Goal: Task Accomplishment & Management: Complete application form

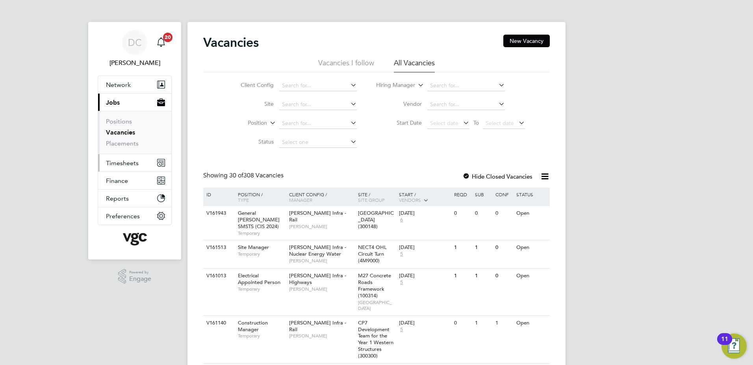
click at [119, 163] on span "Timesheets" at bounding box center [122, 162] width 33 height 7
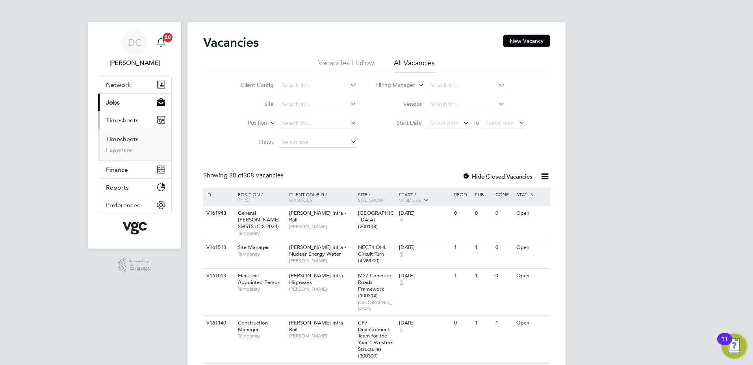
click at [115, 141] on link "Timesheets" at bounding box center [122, 138] width 33 height 7
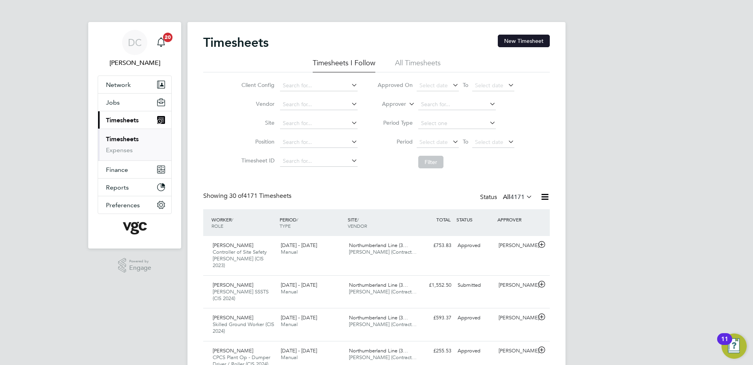
click at [514, 39] on button "New Timesheet" at bounding box center [524, 41] width 52 height 13
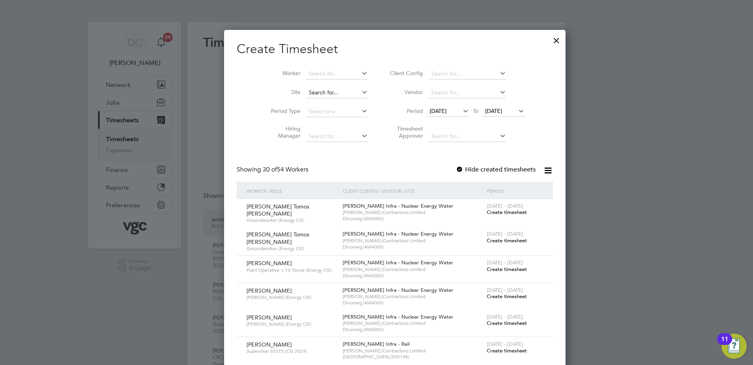
click at [310, 96] on input at bounding box center [337, 92] width 62 height 11
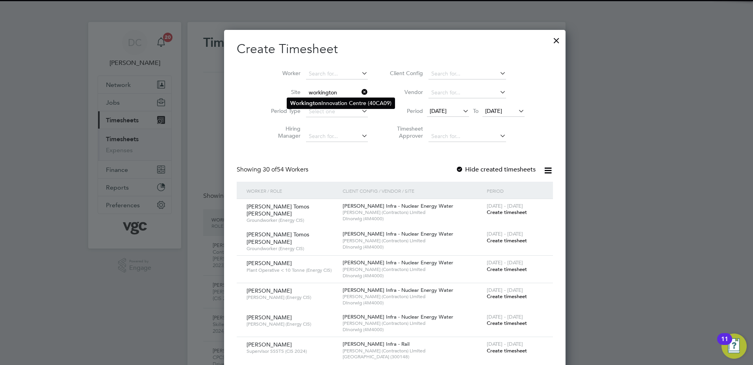
click at [313, 102] on b "Workington" at bounding box center [305, 103] width 31 height 7
type input "[GEOGRAPHIC_DATA] (40CA09)"
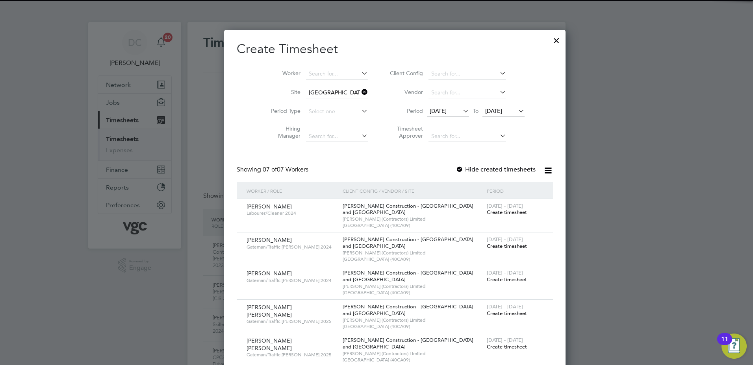
click at [430, 111] on span "[DATE]" at bounding box center [438, 110] width 17 height 7
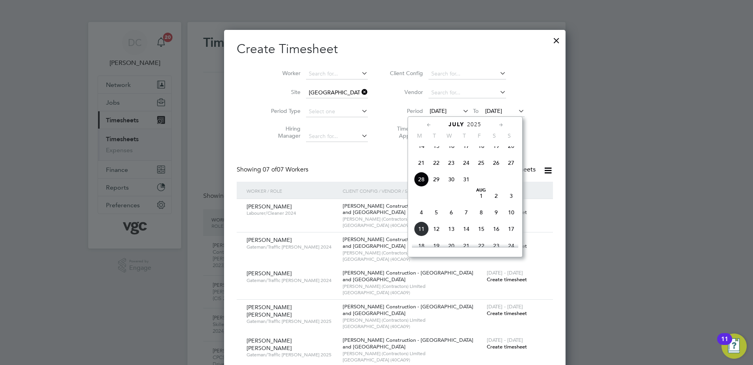
click at [495, 204] on span "2" at bounding box center [496, 196] width 15 height 15
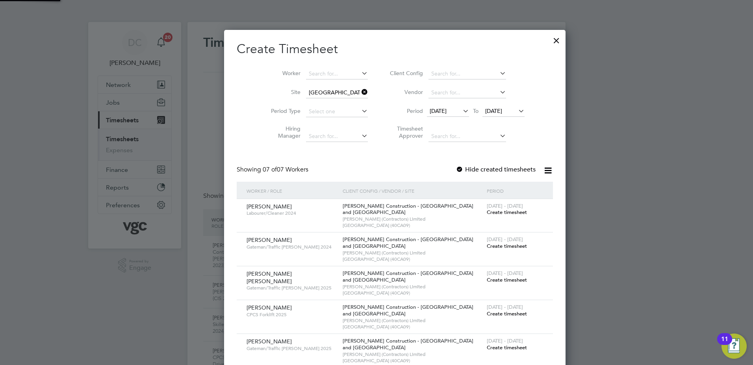
click at [487, 113] on span "[DATE]" at bounding box center [493, 110] width 17 height 7
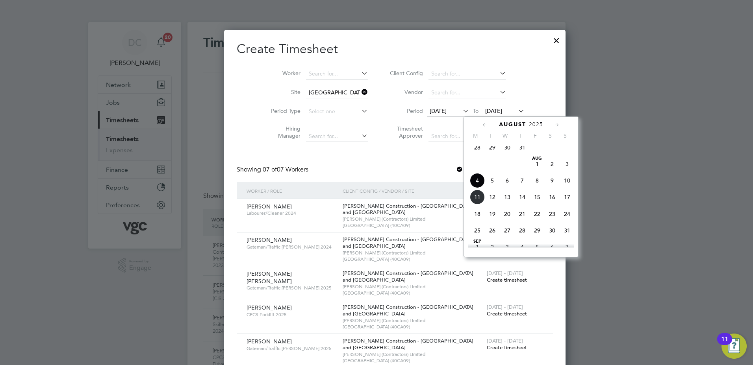
click at [536, 187] on span "8" at bounding box center [537, 180] width 15 height 15
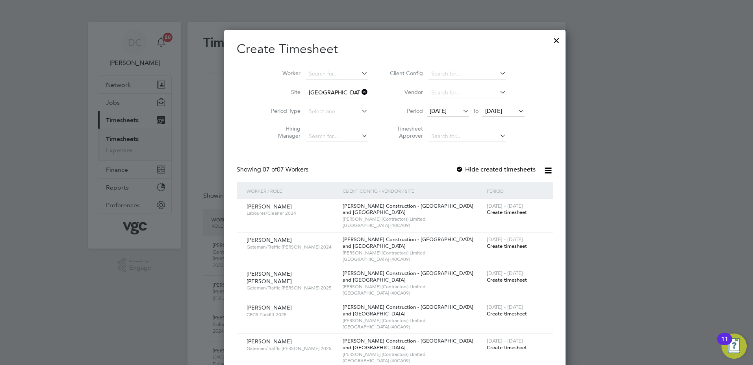
click at [490, 213] on span "Create timesheet" at bounding box center [507, 212] width 40 height 7
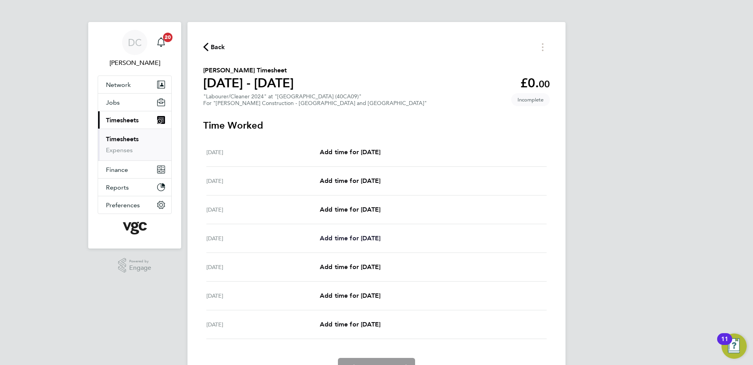
click at [359, 237] on span "Add time for [DATE]" at bounding box center [350, 238] width 61 height 7
select select "30"
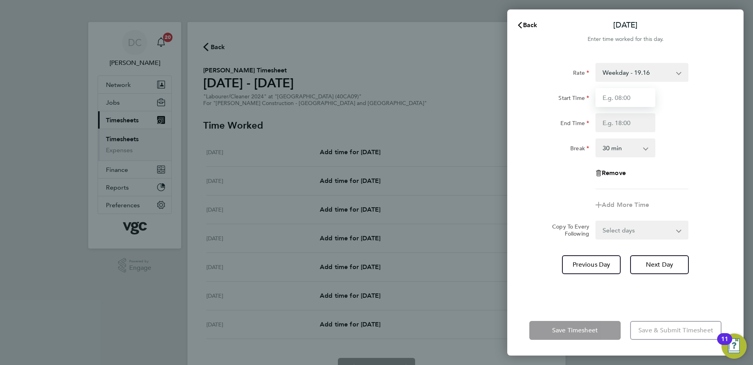
click at [625, 103] on input "Start Time" at bounding box center [625, 97] width 60 height 19
type input "07:30"
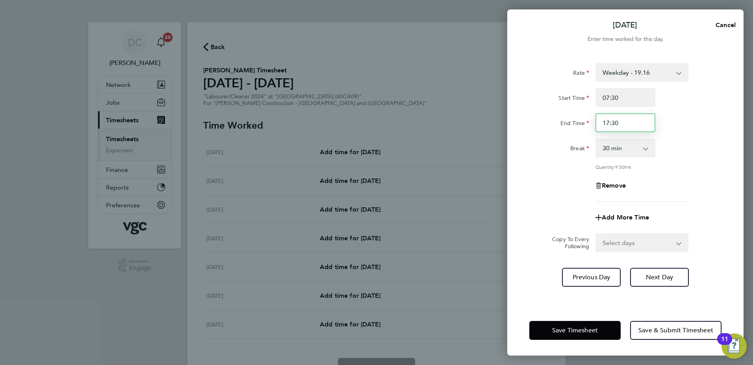
click at [624, 122] on input "17:30" at bounding box center [625, 122] width 60 height 19
type input "1"
type input "09:30"
click at [694, 193] on div "Remove" at bounding box center [625, 185] width 198 height 19
click at [630, 152] on select "0 min 15 min 30 min 45 min 60 min 75 min 90 min" at bounding box center [620, 147] width 49 height 17
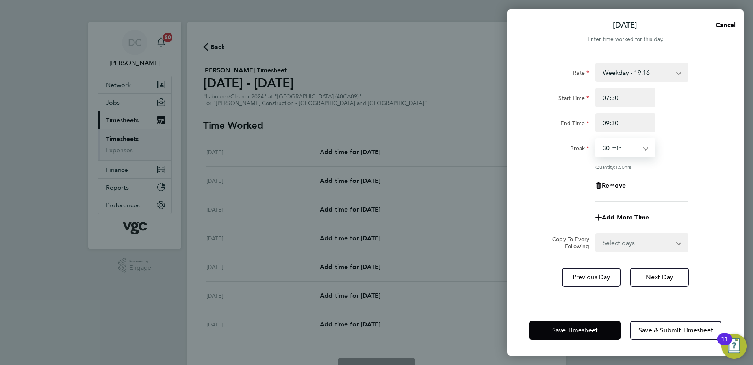
select select "0"
click at [596, 139] on select "0 min 15 min 30 min 45 min 60 min 75 min 90 min" at bounding box center [620, 147] width 49 height 17
click at [682, 206] on app-timesheet-line-form-group "Rate Weekday - 19.16 Overtime - 27.81 Overtime - 36.21 Start Time 07:30 End Tim…" at bounding box center [625, 145] width 192 height 164
click at [661, 278] on span "Next Day" at bounding box center [659, 278] width 27 height 8
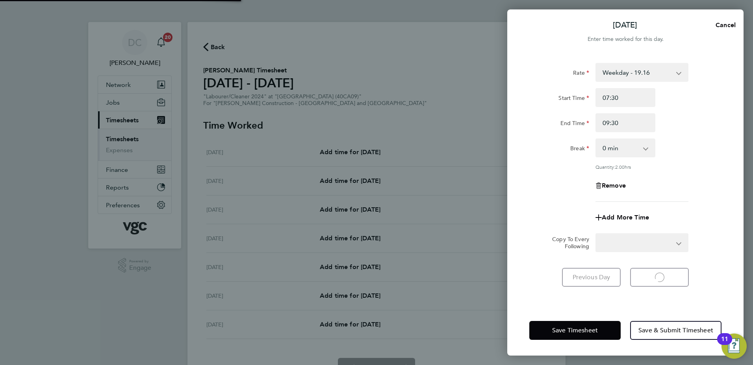
select select "30"
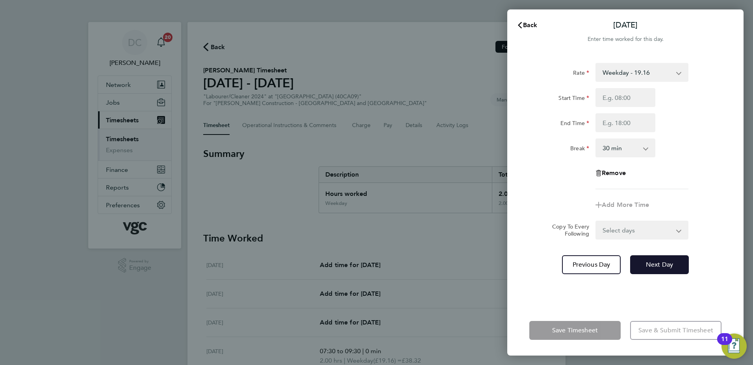
click at [654, 270] on button "Next Day" at bounding box center [659, 265] width 59 height 19
select select "30"
click at [612, 100] on input "Start Time" at bounding box center [625, 97] width 60 height 19
type input "07:30"
type input "09:30"
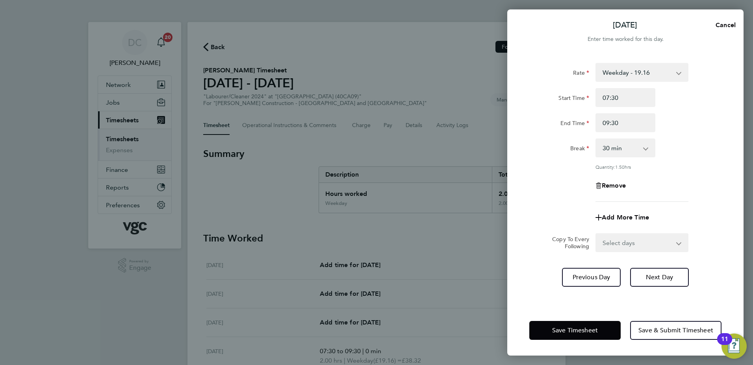
click at [566, 172] on div "Rate Weekday - 19.16 Overtime - 27.81 Overtime - 36.21 Start Time 07:30 End Tim…" at bounding box center [625, 132] width 192 height 139
click at [585, 329] on span "Save Timesheet" at bounding box center [575, 331] width 46 height 8
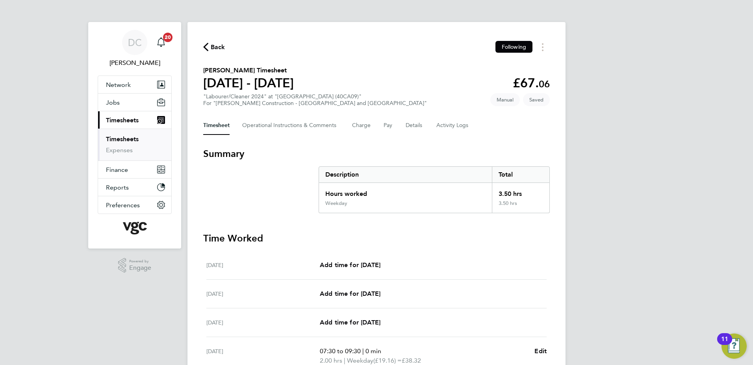
click at [587, 340] on div "DC [PERSON_NAME] Notifications 20 Applications: Network Team Members Businesses…" at bounding box center [376, 270] width 753 height 541
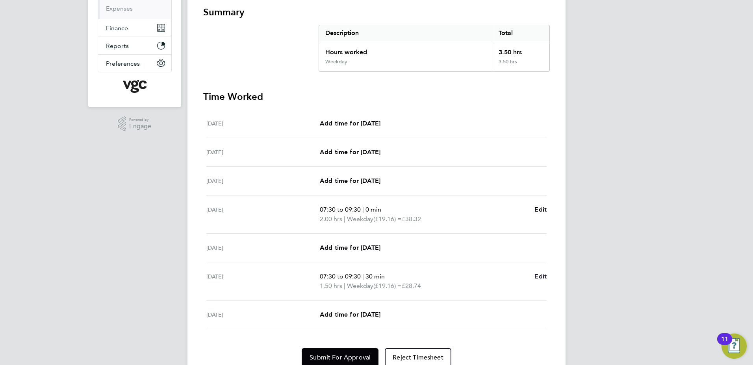
click at [541, 275] on span "Edit" at bounding box center [540, 276] width 12 height 7
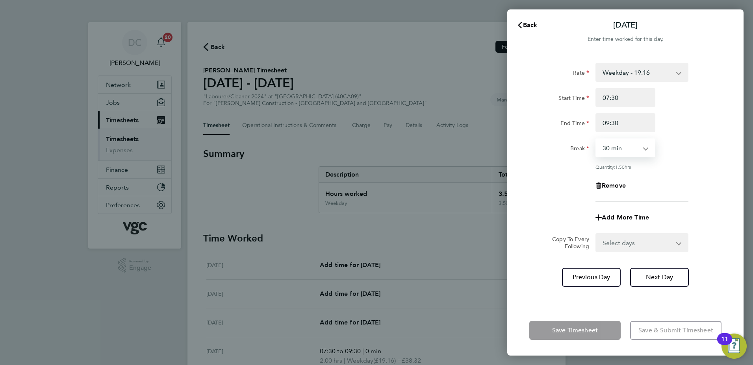
click at [639, 150] on select "0 min 15 min 30 min 45 min 60 min 75 min 90 min" at bounding box center [620, 147] width 49 height 17
select select "0"
click at [596, 139] on select "0 min 15 min 30 min 45 min 60 min 75 min 90 min" at bounding box center [620, 147] width 49 height 17
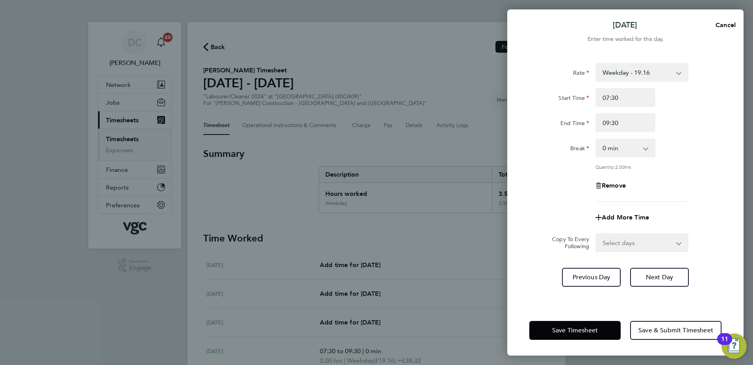
click at [681, 200] on div "Rate Weekday - 19.16 Overtime - 27.81 Overtime - 36.21 Start Time 07:30 End Tim…" at bounding box center [625, 132] width 192 height 139
click at [580, 331] on span "Save Timesheet" at bounding box center [575, 331] width 46 height 8
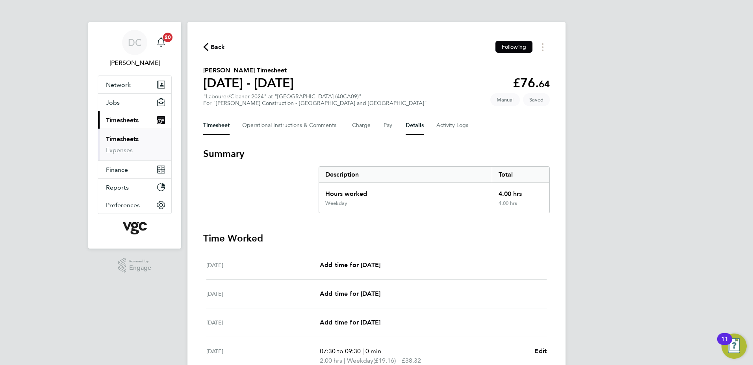
click at [415, 124] on button "Details" at bounding box center [415, 125] width 18 height 19
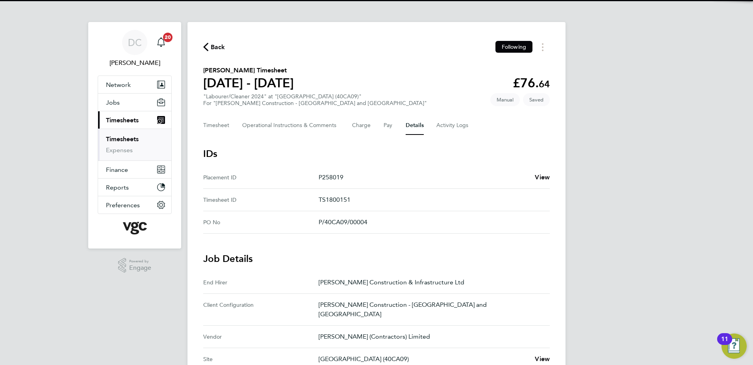
click at [600, 287] on div "DC [PERSON_NAME] Notifications 20 Applications: Network Team Members Businesses…" at bounding box center [376, 332] width 753 height 664
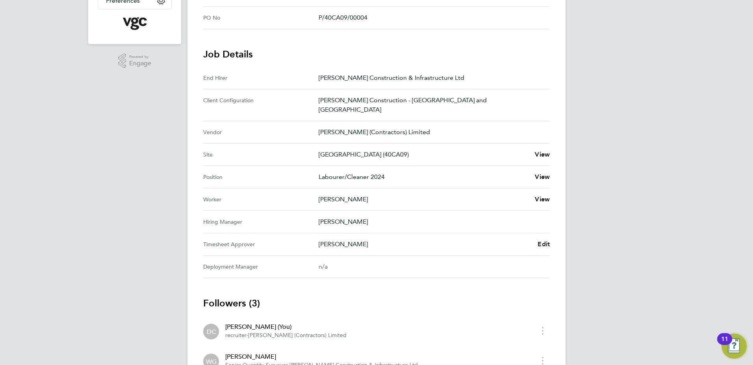
click at [544, 241] on span "Edit" at bounding box center [543, 244] width 12 height 7
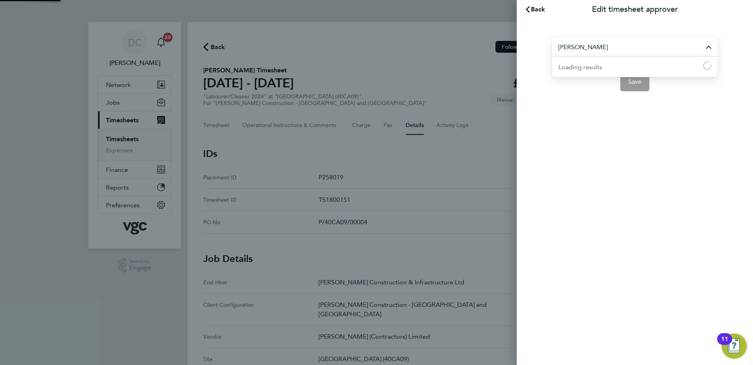
click at [593, 49] on input "[PERSON_NAME]" at bounding box center [634, 47] width 165 height 19
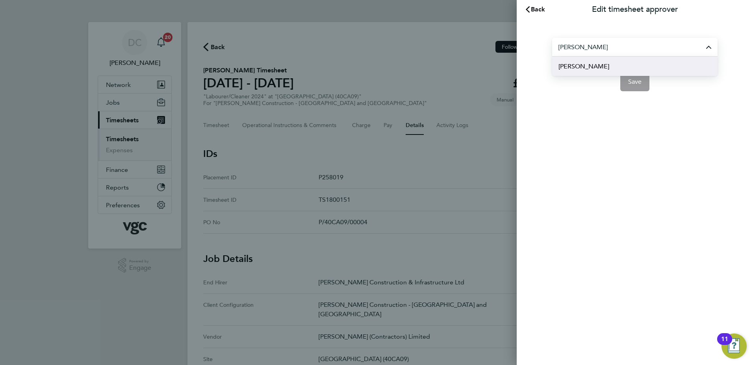
click at [585, 67] on span "[PERSON_NAME]" at bounding box center [583, 66] width 51 height 9
type input "[PERSON_NAME]"
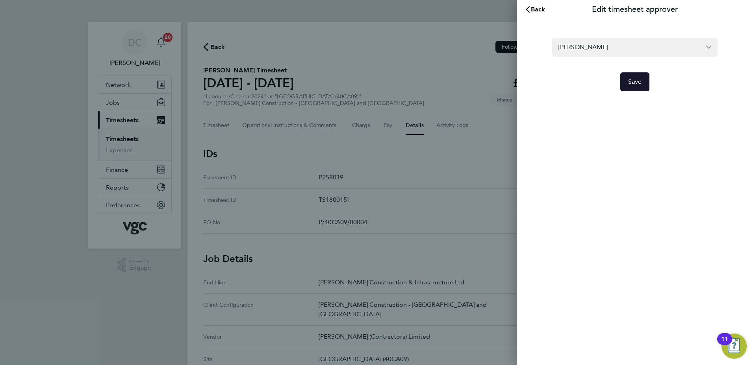
click at [641, 81] on button "Save" at bounding box center [635, 81] width 30 height 19
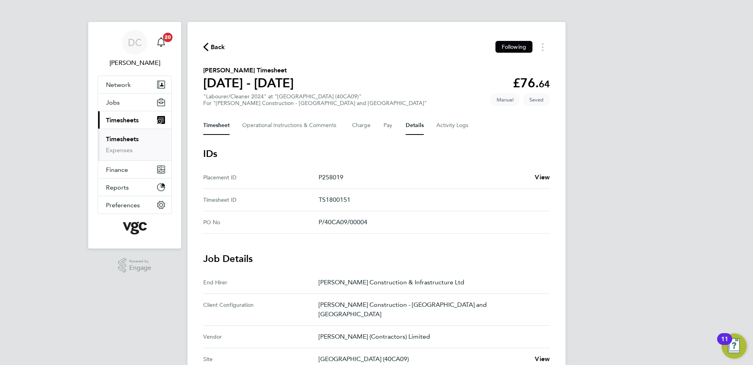
click at [220, 126] on button "Timesheet" at bounding box center [216, 125] width 26 height 19
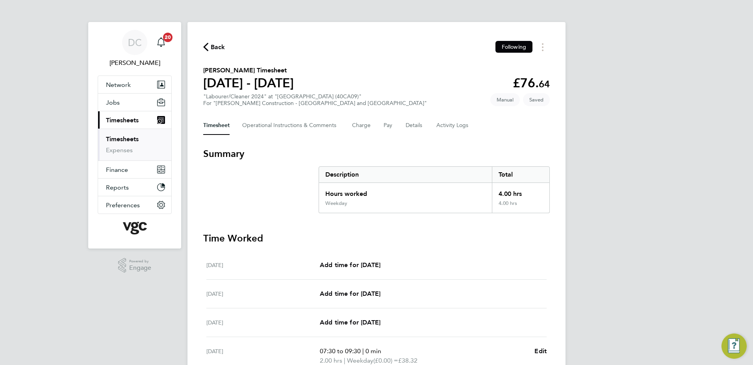
click at [583, 178] on div "DC [PERSON_NAME] Notifications 20 Applications: Network Team Members Businesses…" at bounding box center [376, 270] width 753 height 541
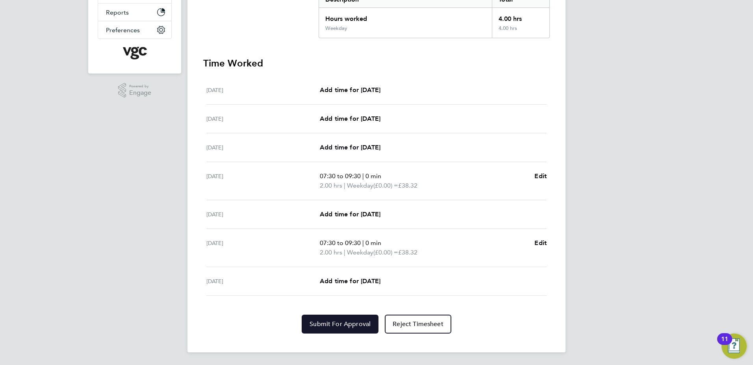
click at [331, 325] on span "Submit For Approval" at bounding box center [339, 324] width 61 height 8
click at [651, 248] on div "DC [PERSON_NAME] Notifications 20 Applications: Network Team Members Businesses…" at bounding box center [376, 95] width 753 height 541
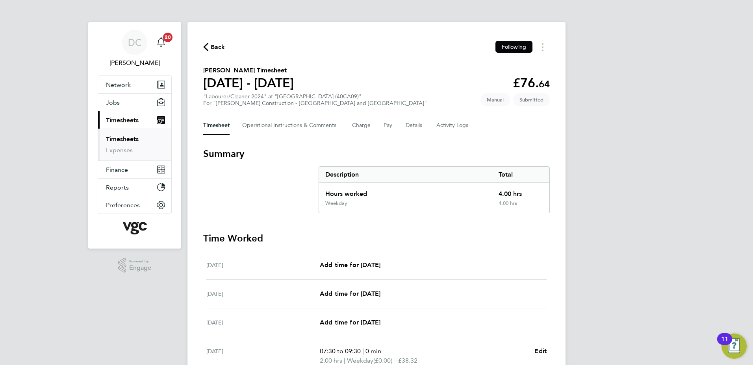
click at [212, 48] on span "Back" at bounding box center [218, 47] width 15 height 9
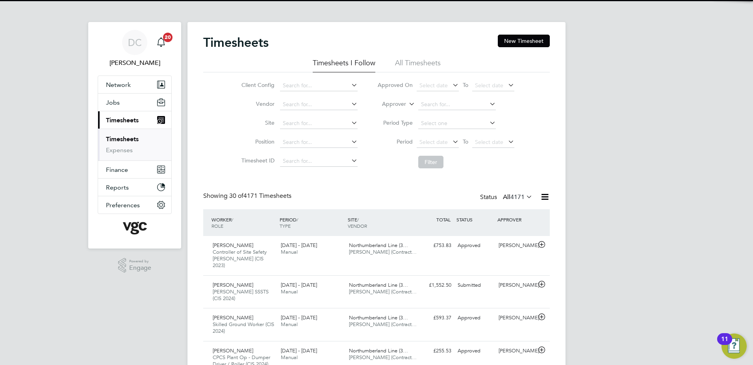
scroll to position [26, 69]
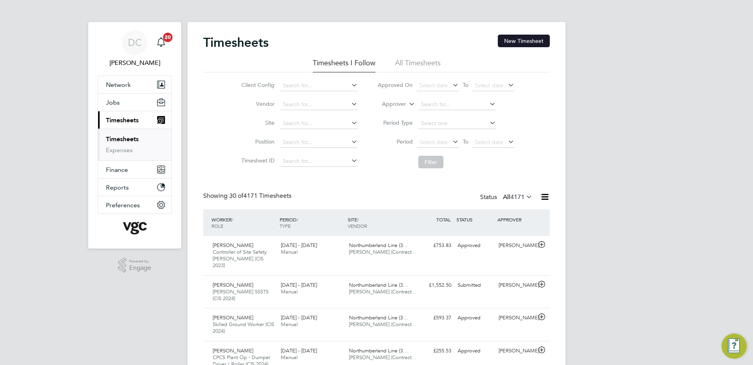
click at [530, 46] on button "New Timesheet" at bounding box center [524, 41] width 52 height 13
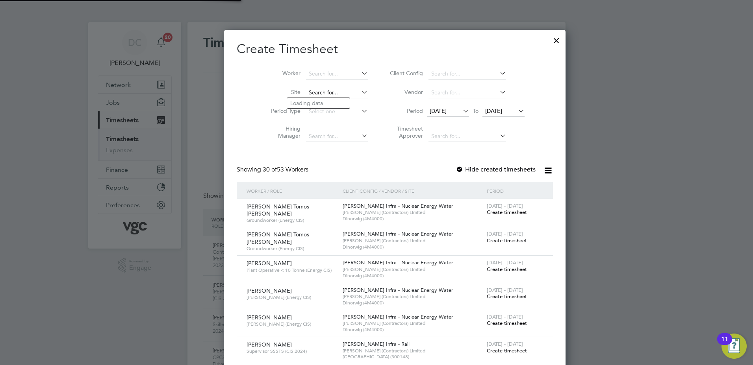
click at [308, 91] on input at bounding box center [337, 92] width 62 height 11
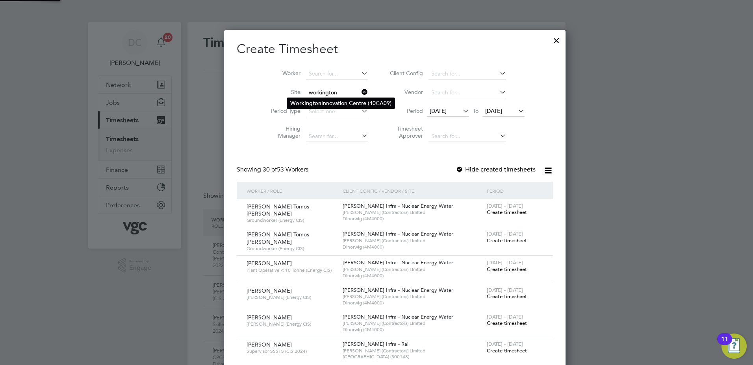
click at [312, 100] on b "Workington" at bounding box center [305, 103] width 31 height 7
type input "[GEOGRAPHIC_DATA] (40CA09)"
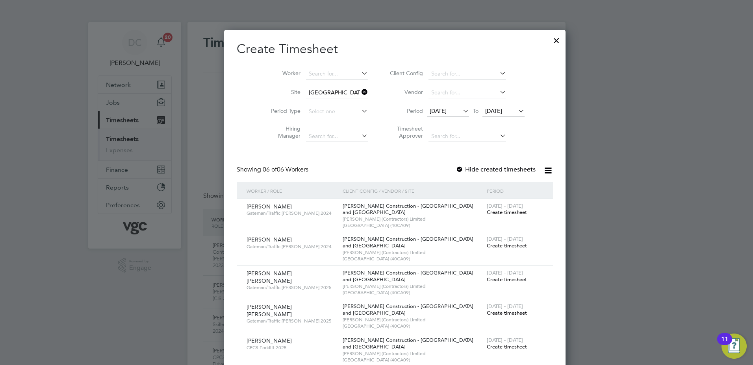
click at [430, 111] on span "[DATE]" at bounding box center [438, 110] width 17 height 7
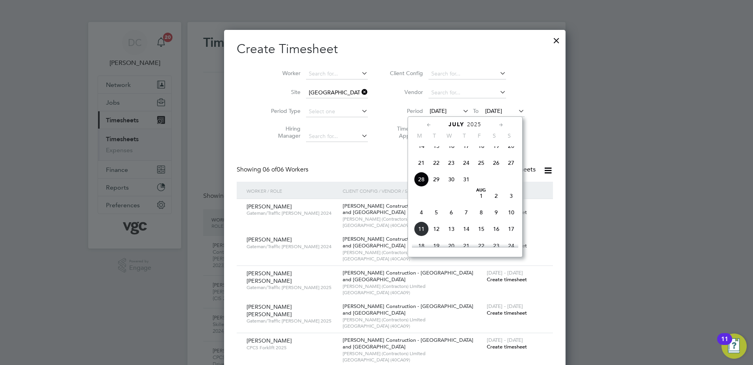
click at [496, 204] on span "2" at bounding box center [496, 196] width 15 height 15
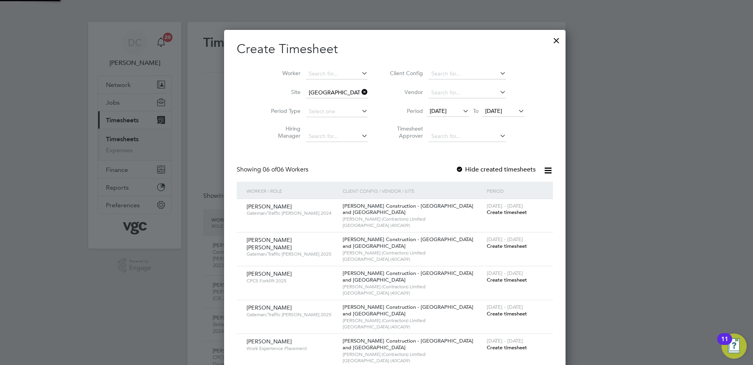
click at [487, 112] on span "[DATE]" at bounding box center [493, 110] width 17 height 7
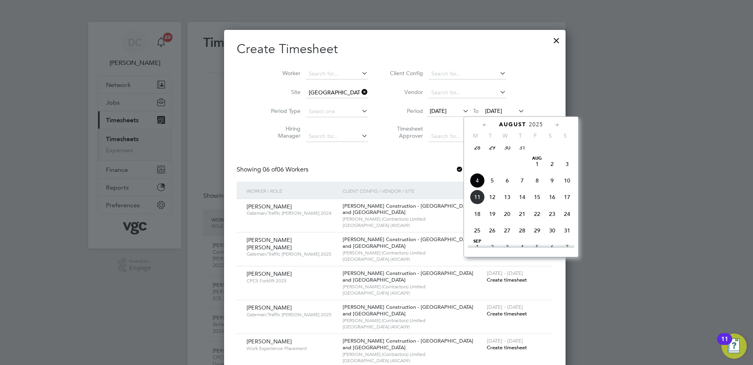
click at [537, 187] on span "8" at bounding box center [537, 180] width 15 height 15
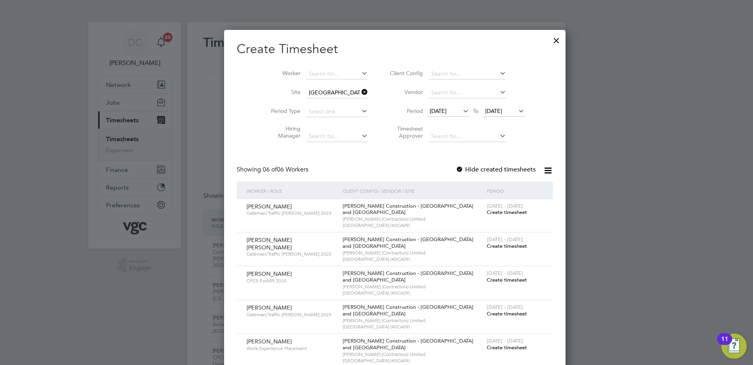
click at [487, 281] on span "Create timesheet" at bounding box center [507, 280] width 40 height 7
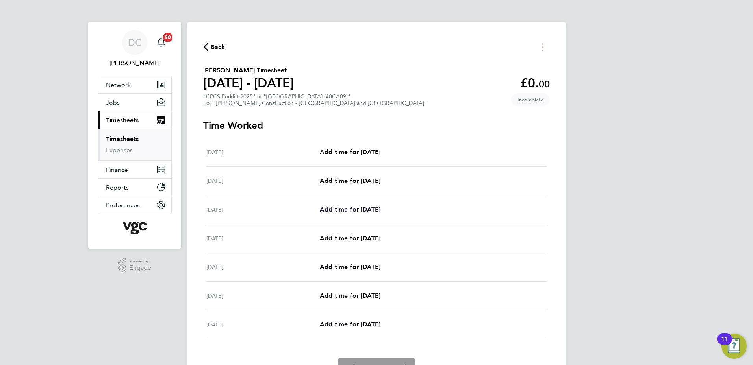
click at [346, 208] on span "Add time for [DATE]" at bounding box center [350, 209] width 61 height 7
select select "30"
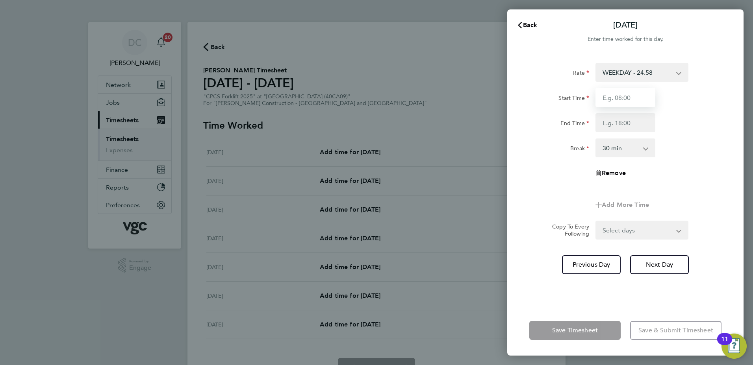
click at [628, 101] on input "Start Time" at bounding box center [625, 97] width 60 height 19
type input "07:30"
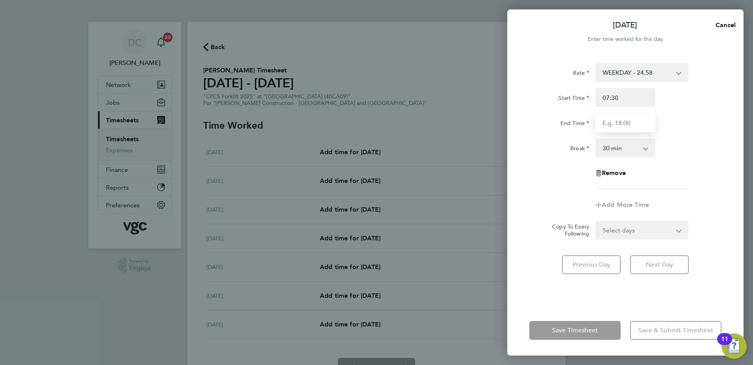
click at [622, 125] on input "End Time" at bounding box center [625, 122] width 60 height 19
type input "17:00"
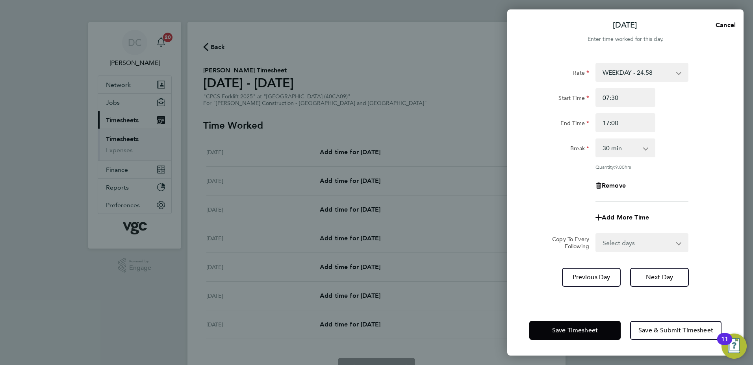
click at [697, 183] on div "Rate WEEKDAY - 24.58 OVERTIME - 35.57 Start Time 07:30 End Time 17:00 Break 0 m…" at bounding box center [625, 132] width 192 height 139
click at [623, 244] on select "Select days Day [DATE] [DATE] [DATE] [DATE]" at bounding box center [637, 242] width 83 height 17
select select "DAY"
click at [596, 234] on select "Select days Day [DATE] [DATE] [DATE] [DATE]" at bounding box center [637, 242] width 83 height 17
select select "[DATE]"
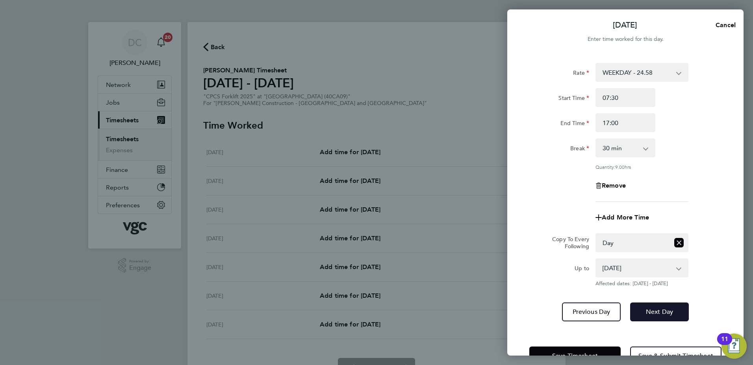
click at [646, 310] on span "Next Day" at bounding box center [659, 312] width 27 height 8
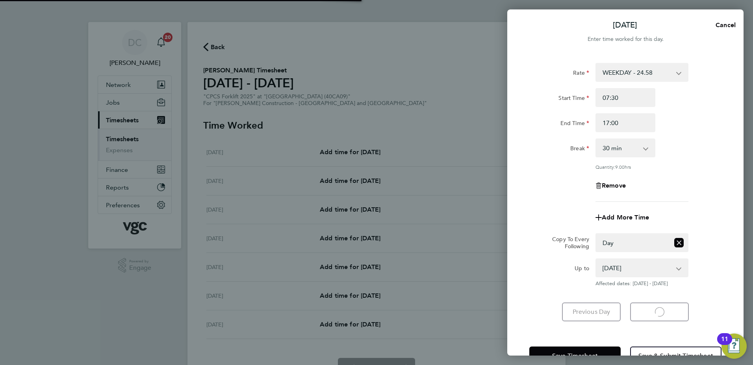
select select "30"
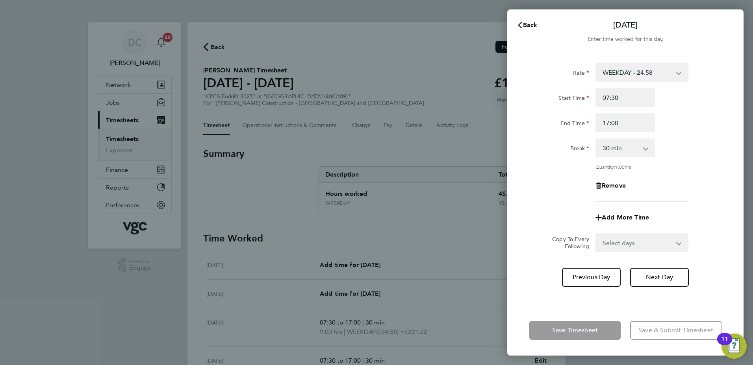
click at [527, 27] on span "Back" at bounding box center [530, 24] width 15 height 7
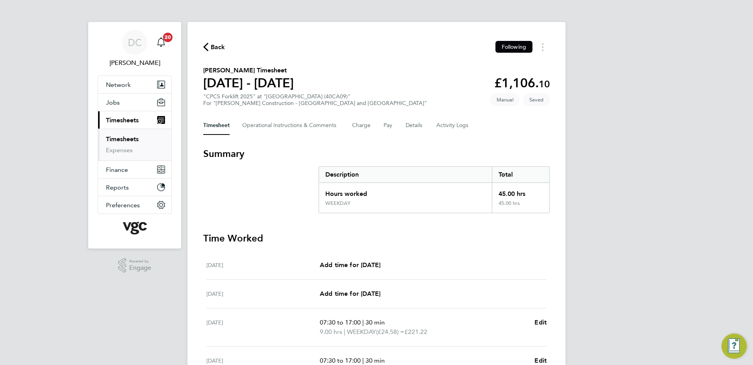
drag, startPoint x: 631, startPoint y: 166, endPoint x: 636, endPoint y: 171, distance: 6.7
click at [636, 171] on div "DC [PERSON_NAME] Notifications 20 Applications: Network Team Members Businesses…" at bounding box center [376, 284] width 753 height 569
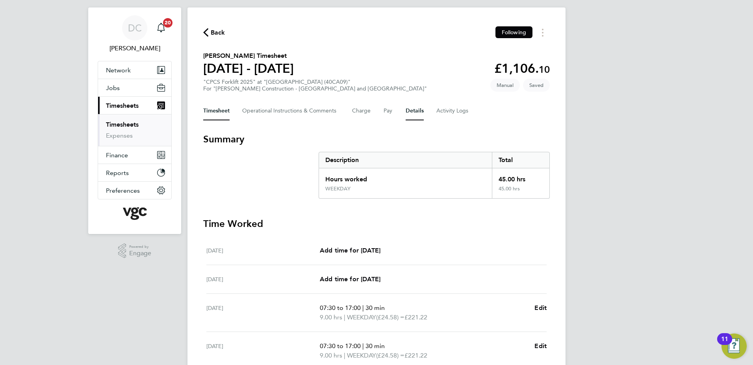
click at [410, 112] on button "Details" at bounding box center [415, 111] width 18 height 19
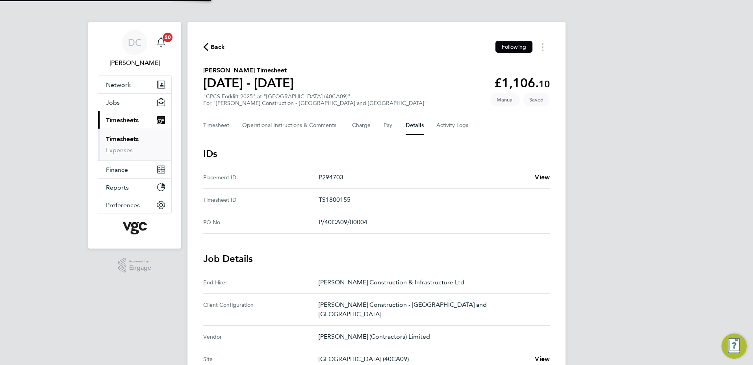
click at [667, 236] on div "DC [PERSON_NAME] Notifications 20 Applications: Network Team Members Businesses…" at bounding box center [376, 295] width 753 height 590
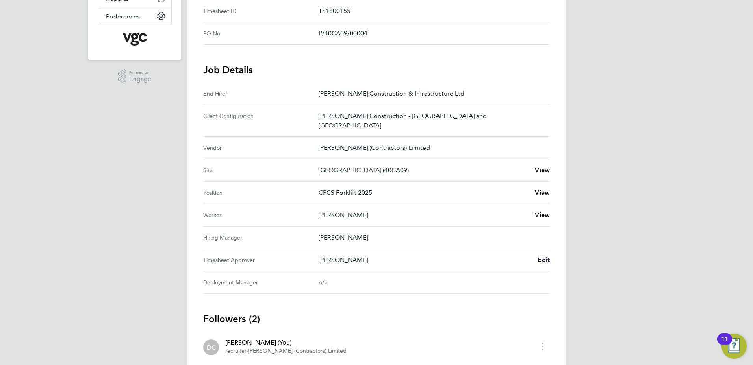
click at [540, 256] on span "Edit" at bounding box center [543, 259] width 12 height 7
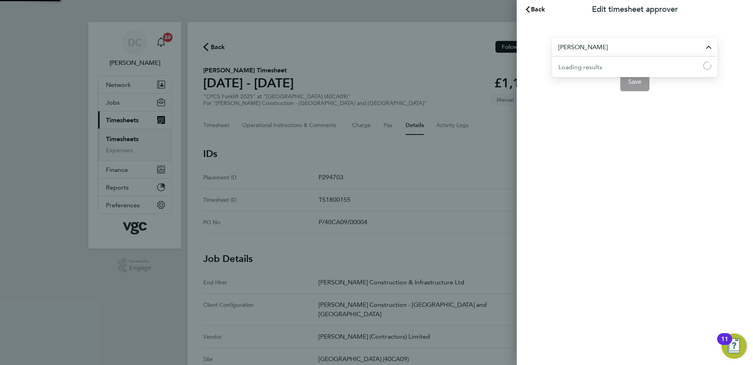
click at [600, 49] on input "[PERSON_NAME]" at bounding box center [634, 47] width 165 height 19
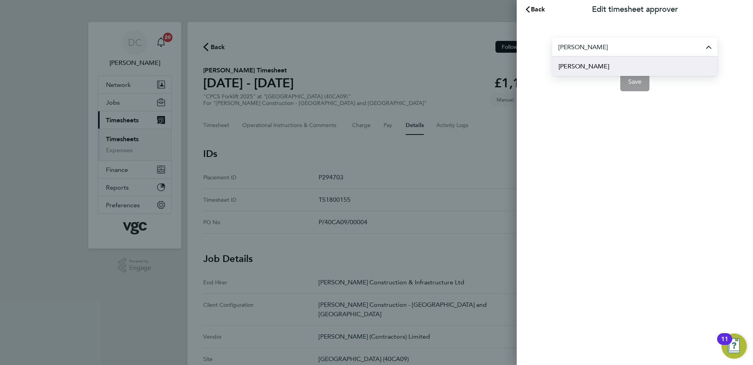
click at [607, 67] on li "[PERSON_NAME]" at bounding box center [634, 66] width 165 height 19
type input "[PERSON_NAME]"
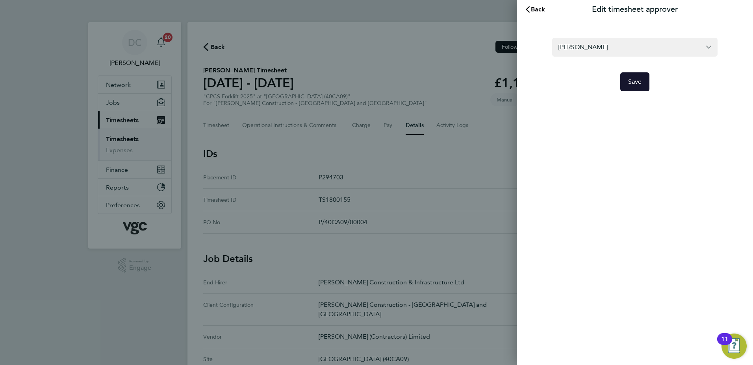
click at [631, 83] on span "Save" at bounding box center [635, 82] width 14 height 8
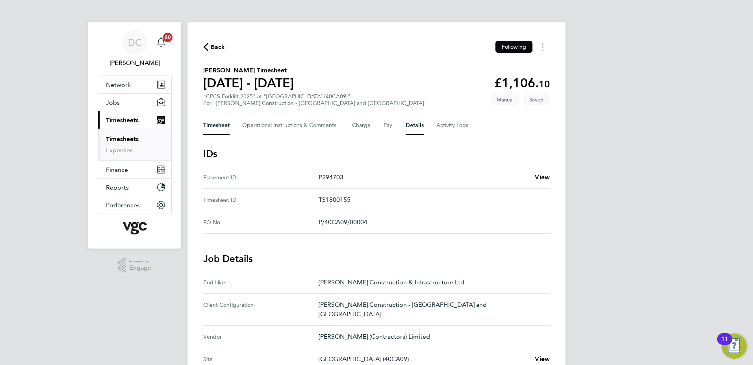
click at [218, 129] on button "Timesheet" at bounding box center [216, 125] width 26 height 19
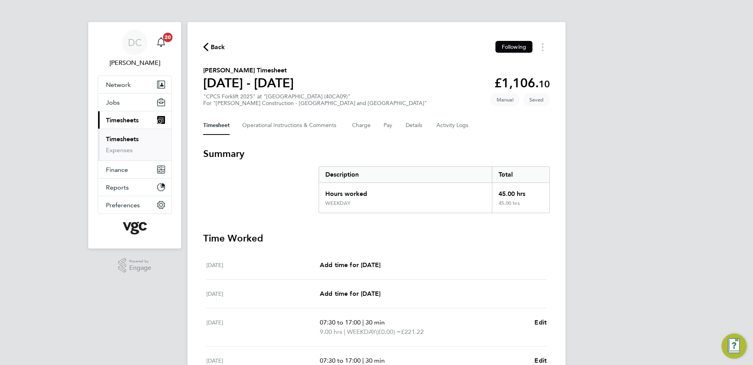
click at [637, 185] on div "DC [PERSON_NAME] Notifications 20 Applications: Network Team Members Businesses…" at bounding box center [376, 284] width 753 height 569
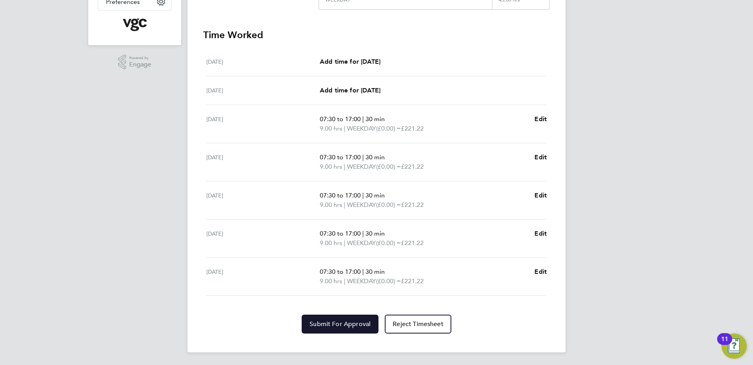
click at [350, 322] on span "Submit For Approval" at bounding box center [339, 324] width 61 height 8
click at [718, 251] on div "DC [PERSON_NAME] Notifications 20 Applications: Network Team Members Businesses…" at bounding box center [376, 80] width 753 height 569
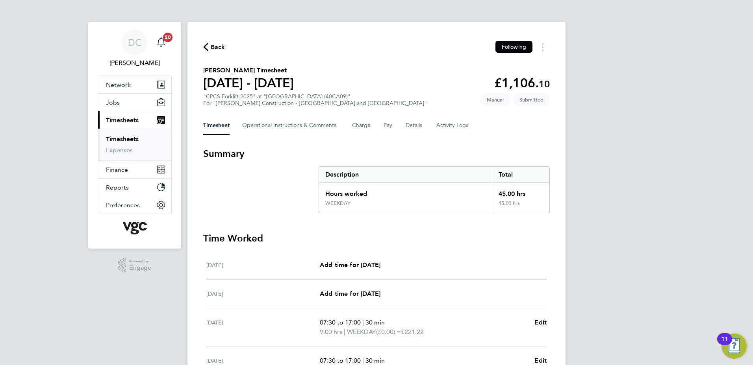
click at [212, 43] on span "Back" at bounding box center [218, 47] width 15 height 9
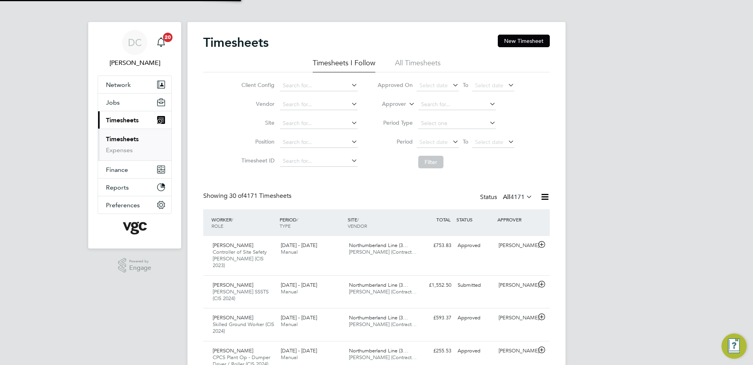
scroll to position [26, 69]
click at [515, 37] on button "New Timesheet" at bounding box center [524, 41] width 52 height 13
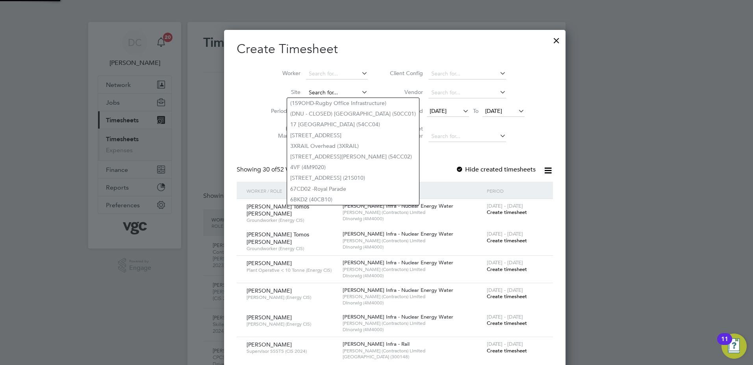
click at [315, 89] on input at bounding box center [337, 92] width 62 height 11
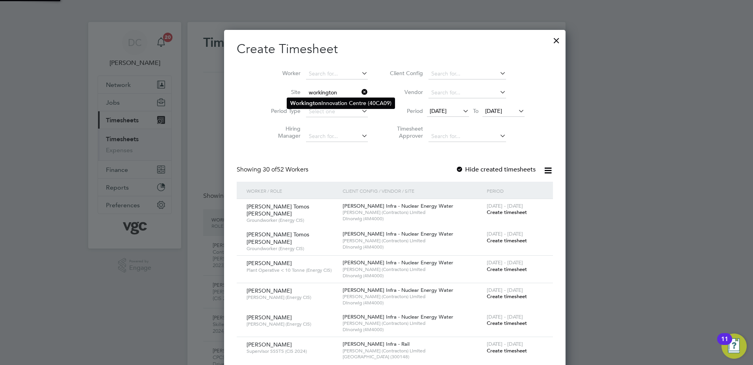
click at [317, 100] on b "Workington" at bounding box center [305, 103] width 31 height 7
type input "[GEOGRAPHIC_DATA] (40CA09)"
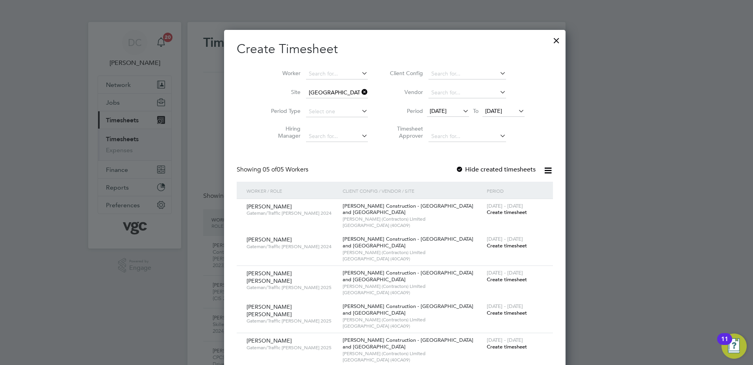
click at [430, 111] on span "[DATE]" at bounding box center [438, 110] width 17 height 7
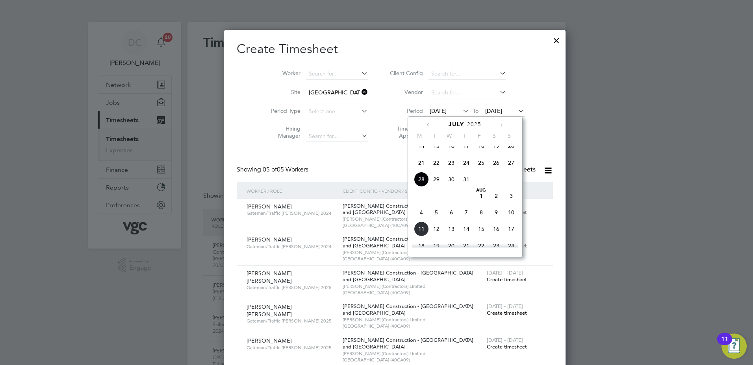
click at [499, 203] on span "2" at bounding box center [496, 196] width 15 height 15
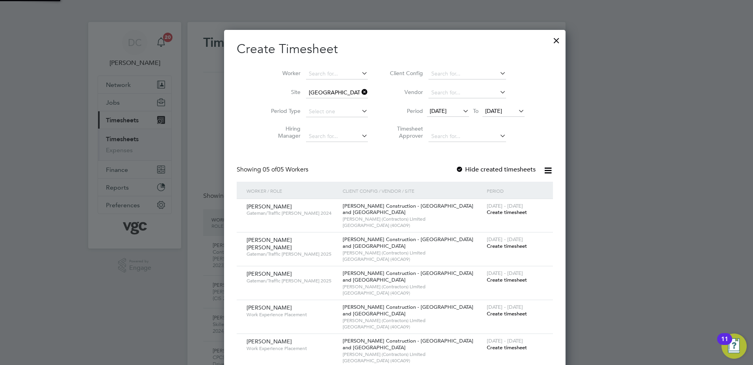
click at [487, 109] on span "[DATE]" at bounding box center [493, 110] width 17 height 7
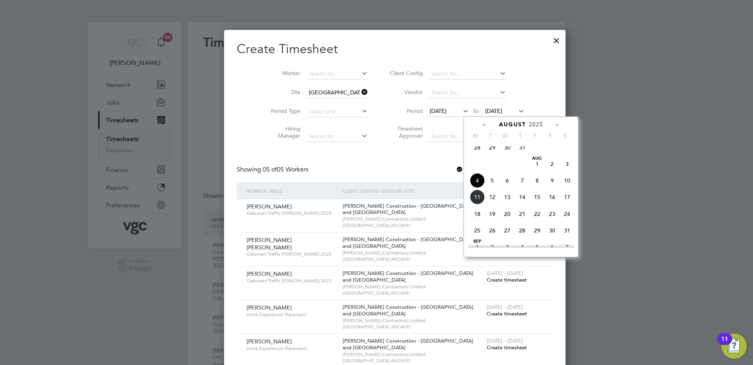
click at [536, 185] on span "8" at bounding box center [537, 180] width 15 height 15
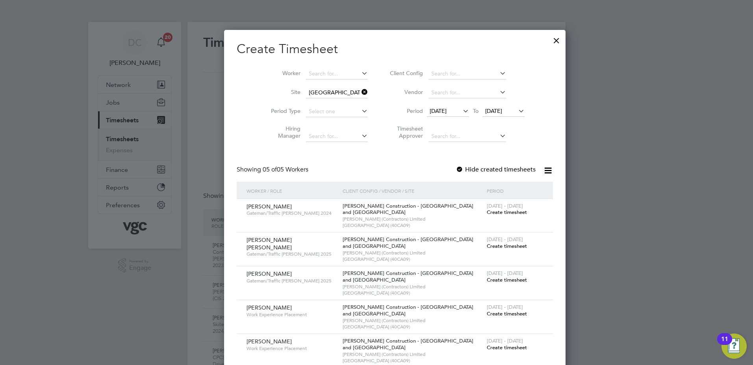
click at [487, 281] on span "Create timesheet" at bounding box center [507, 280] width 40 height 7
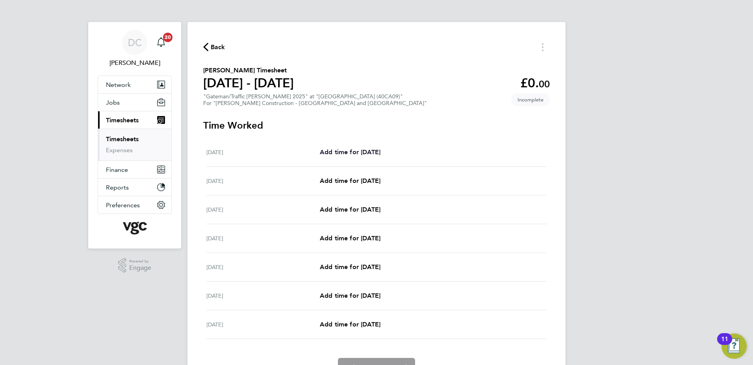
click at [350, 150] on span "Add time for [DATE]" at bounding box center [350, 151] width 61 height 7
select select "30"
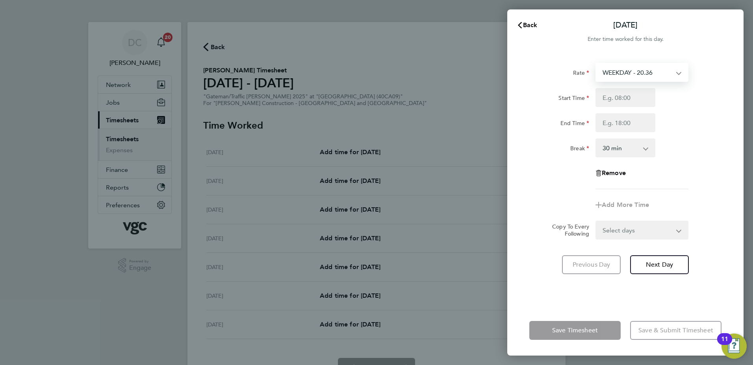
click at [604, 72] on select "WEEKDAY - 20.36 OVERTIME - 29.24" at bounding box center [637, 72] width 82 height 17
select select "30"
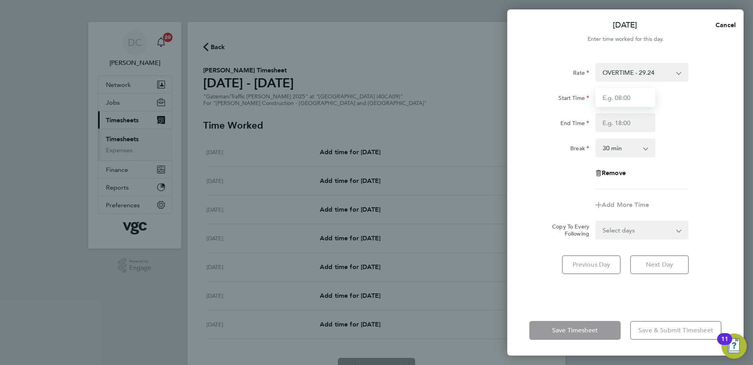
click at [613, 97] on input "Start Time" at bounding box center [625, 97] width 60 height 19
type input "07:30"
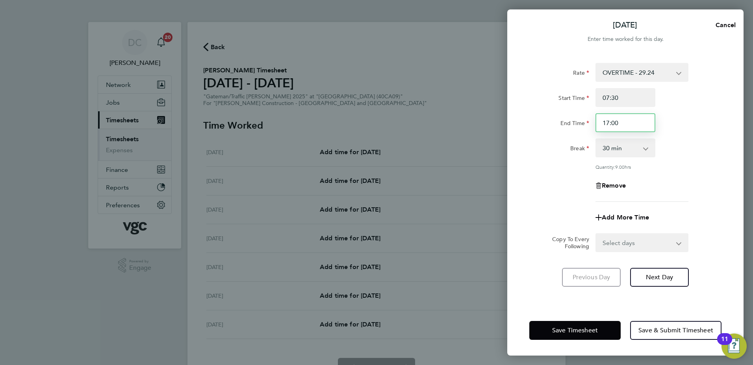
click at [621, 128] on input "17:00" at bounding box center [625, 122] width 60 height 19
type input "16:00"
click at [678, 197] on div "Rate OVERTIME - 29.24 WEEKDAY - 20.36 Start Time 07:30 End Time 16:00 Break 0 m…" at bounding box center [625, 132] width 192 height 139
click at [661, 272] on button "Next Day" at bounding box center [659, 277] width 59 height 19
select select "30"
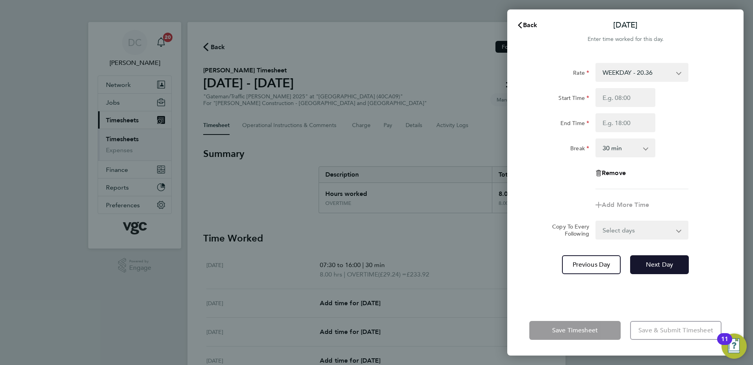
click at [660, 269] on button "Next Day" at bounding box center [659, 265] width 59 height 19
select select "30"
click at [611, 100] on input "Start Time" at bounding box center [625, 97] width 60 height 19
type input "07:30"
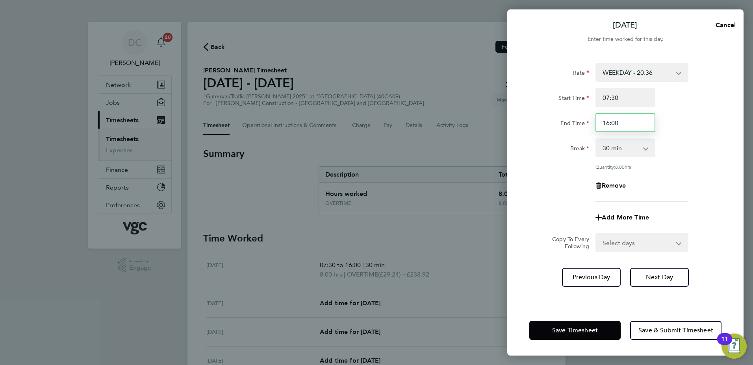
click at [624, 124] on input "16:00" at bounding box center [625, 122] width 60 height 19
type input "17:00"
click at [694, 176] on div "Remove" at bounding box center [625, 185] width 198 height 19
click at [661, 272] on button "Next Day" at bounding box center [659, 277] width 59 height 19
select select "30"
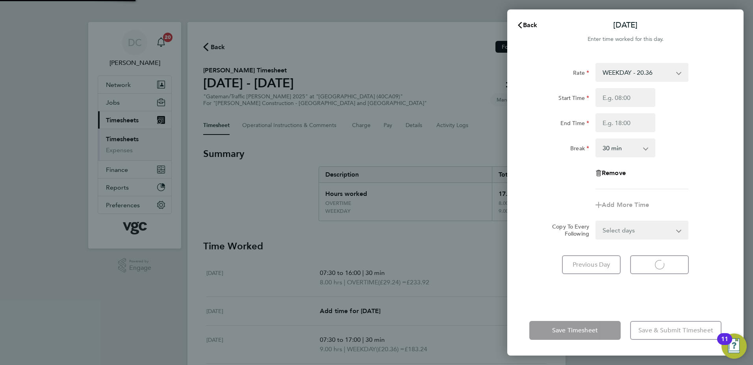
select select "30"
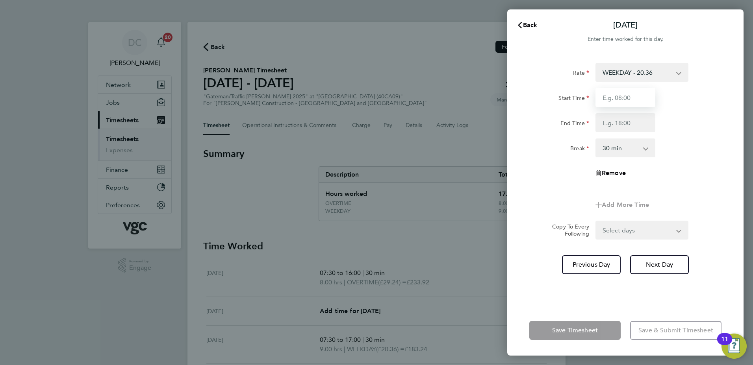
click at [620, 98] on input "Start Time" at bounding box center [625, 97] width 60 height 19
type input "07:30"
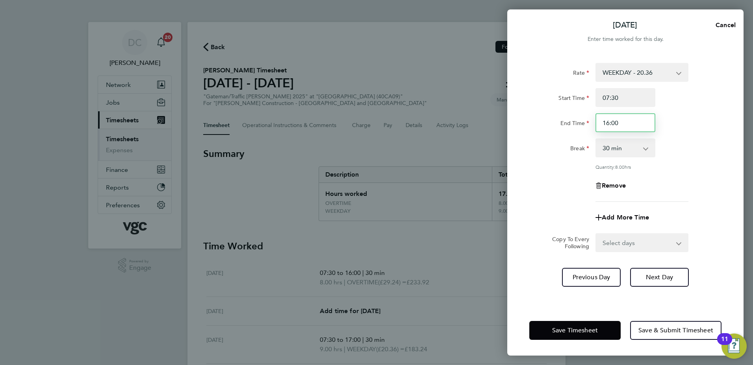
click at [623, 125] on input "16:00" at bounding box center [625, 122] width 60 height 19
type input "17:00"
click at [704, 201] on app-timesheet-line-form-group "Rate WEEKDAY - 20.36 OVERTIME - 29.24 Start Time 07:30 End Time 17:00 Break 0 m…" at bounding box center [625, 145] width 192 height 164
click at [659, 276] on span "Next Day" at bounding box center [659, 278] width 27 height 8
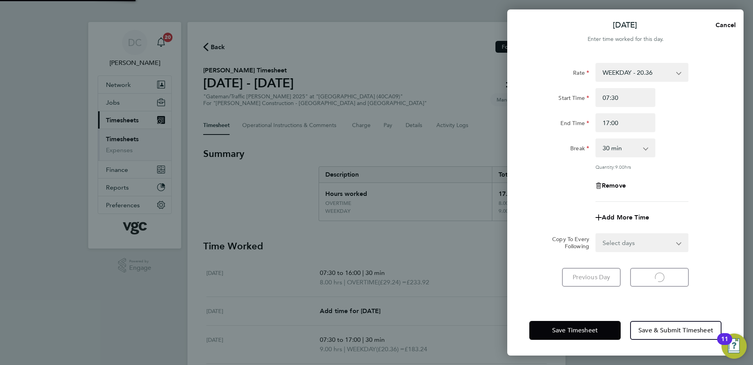
select select "30"
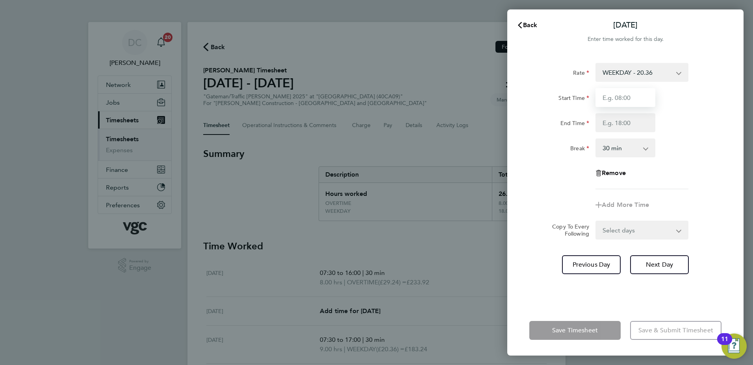
click at [613, 98] on input "Start Time" at bounding box center [625, 97] width 60 height 19
type input "07:30"
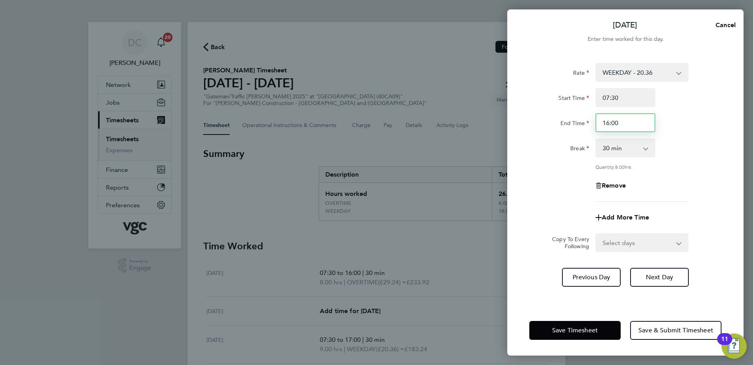
click at [621, 125] on input "16:00" at bounding box center [625, 122] width 60 height 19
type input "19:00"
click at [671, 179] on div "Remove" at bounding box center [625, 185] width 198 height 19
click at [655, 276] on span "Next Day" at bounding box center [659, 278] width 27 height 8
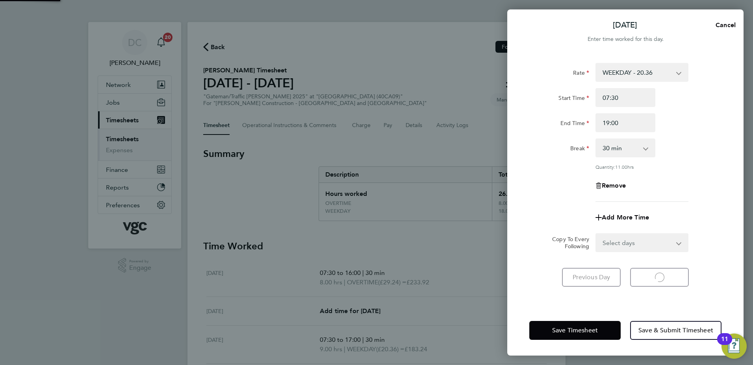
select select "30"
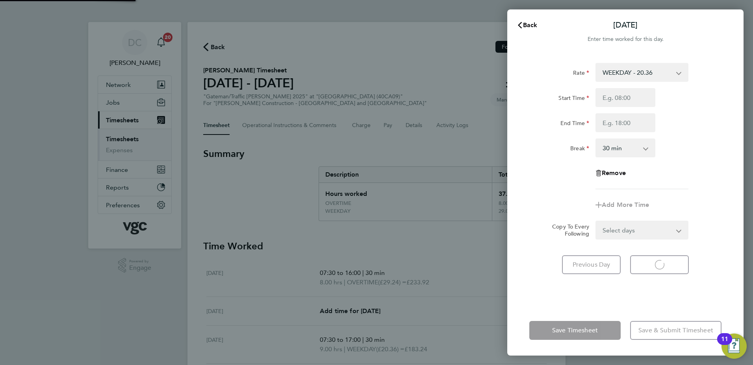
select select "30"
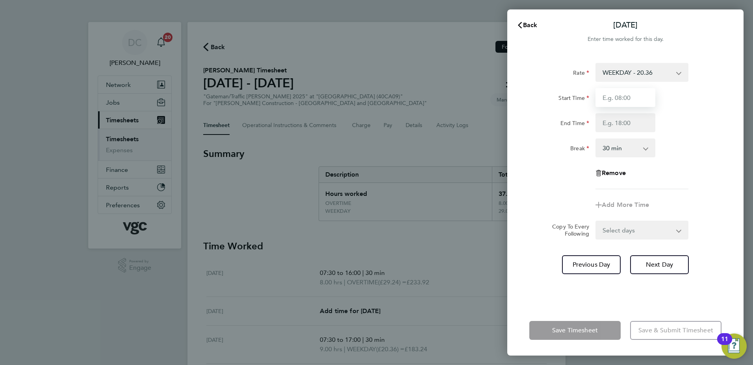
click at [610, 103] on input "Start Time" at bounding box center [625, 97] width 60 height 19
type input "07:30"
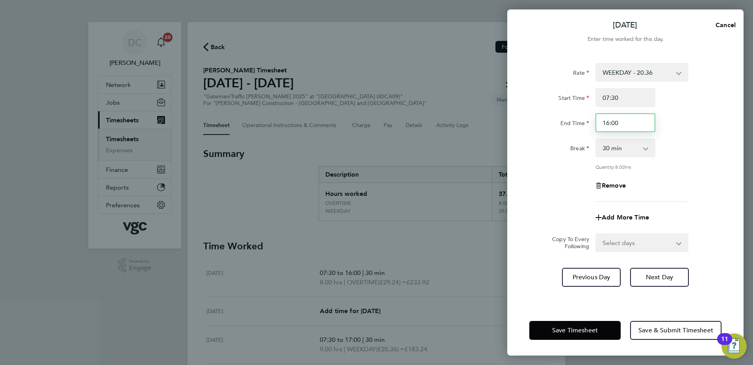
click at [623, 124] on input "16:00" at bounding box center [625, 122] width 60 height 19
type input "17:00"
click at [673, 199] on div "Rate WEEKDAY - 20.36 OVERTIME - 29.24 Start Time 07:30 End Time 17:00 Break 0 m…" at bounding box center [625, 132] width 192 height 139
click at [658, 276] on span "Next Day" at bounding box center [659, 278] width 27 height 8
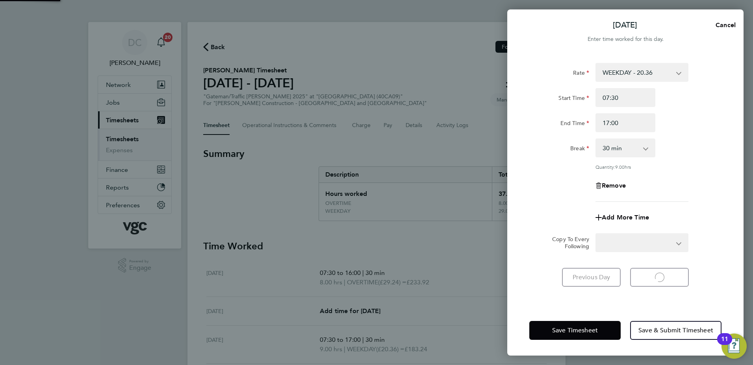
select select "30"
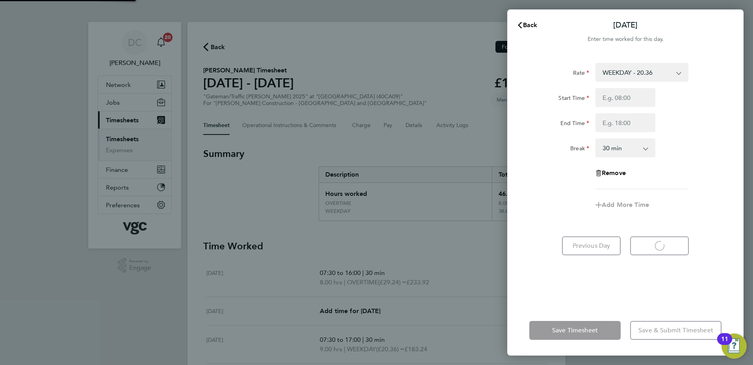
select select "30"
click at [615, 100] on input "Start Time" at bounding box center [625, 97] width 60 height 19
type input "07:30"
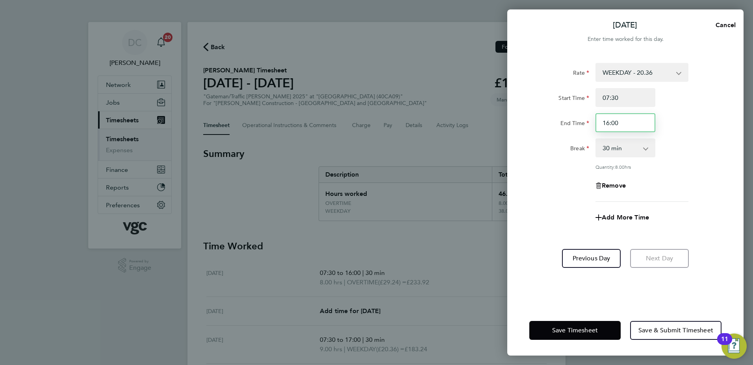
click at [625, 124] on input "16:00" at bounding box center [625, 122] width 60 height 19
type input "17:00"
click at [672, 195] on div "Rate WEEKDAY - 20.36 OVERTIME - 29.24 Start Time 07:30 End Time 17:00 Break 0 m…" at bounding box center [625, 132] width 192 height 139
click at [570, 335] on button "Save Timesheet" at bounding box center [574, 330] width 91 height 19
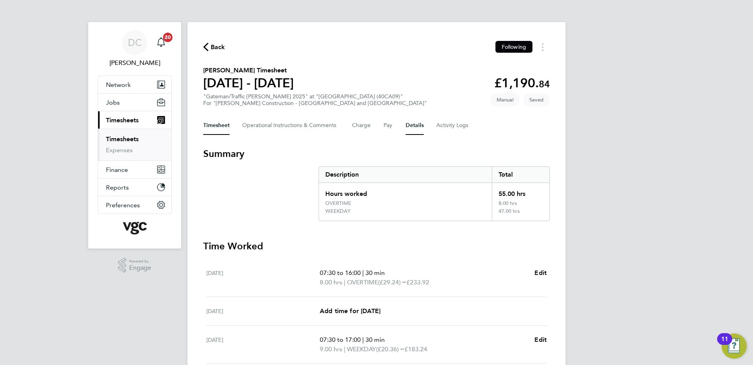
click at [413, 124] on button "Details" at bounding box center [415, 125] width 18 height 19
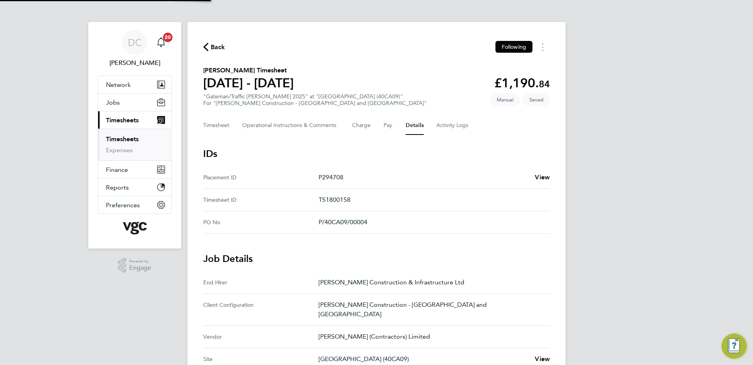
click at [621, 228] on div "DC [PERSON_NAME] Notifications 20 Applications: Network Team Members Businesses…" at bounding box center [376, 317] width 753 height 634
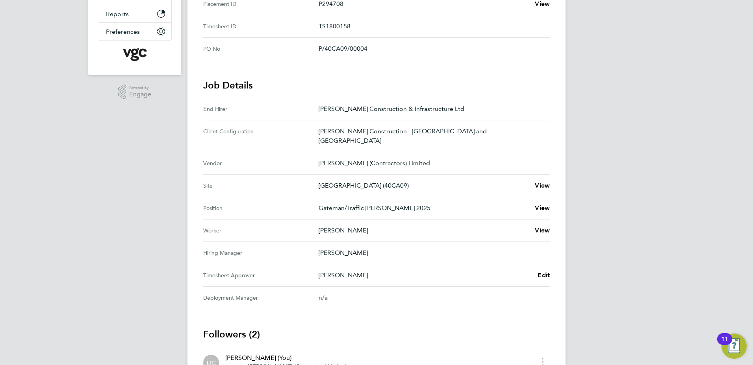
scroll to position [205, 0]
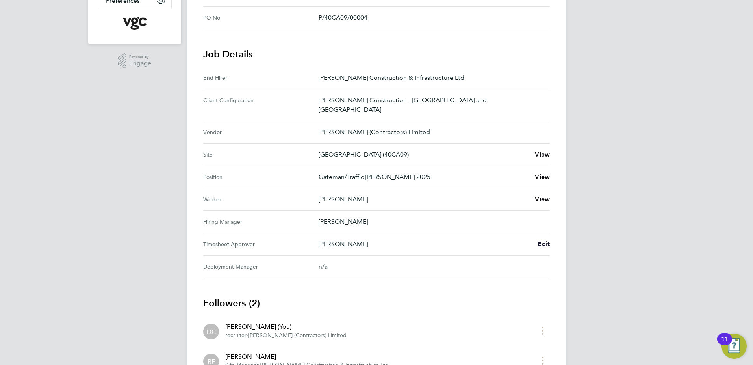
click at [544, 241] on span "Edit" at bounding box center [543, 244] width 12 height 7
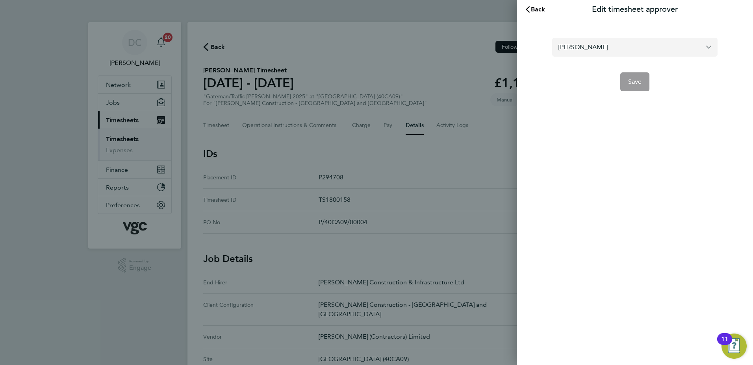
click at [607, 48] on input "[PERSON_NAME]" at bounding box center [634, 47] width 165 height 19
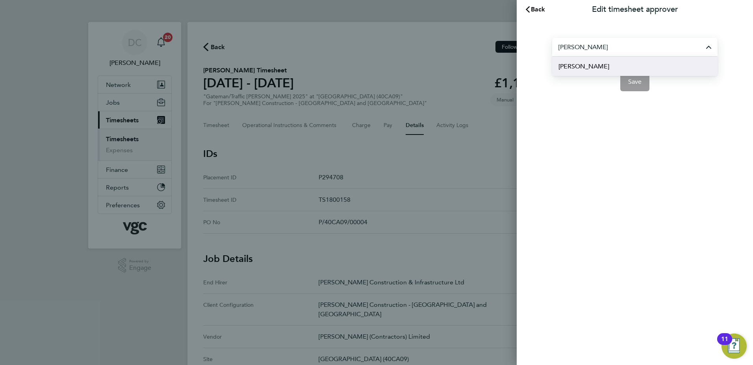
click at [596, 65] on li "[PERSON_NAME]" at bounding box center [634, 66] width 165 height 19
type input "[PERSON_NAME]"
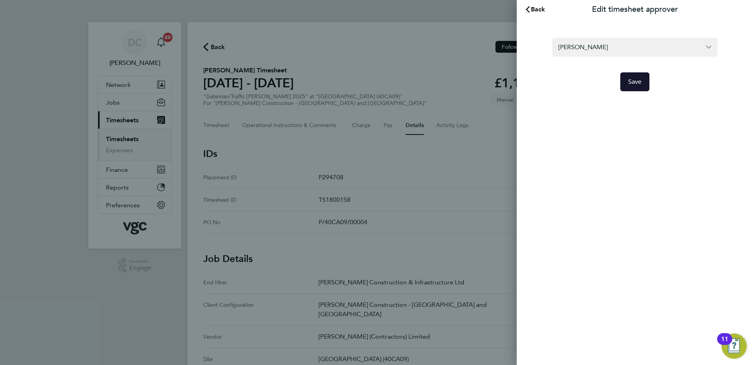
click at [639, 80] on span "Save" at bounding box center [635, 82] width 14 height 8
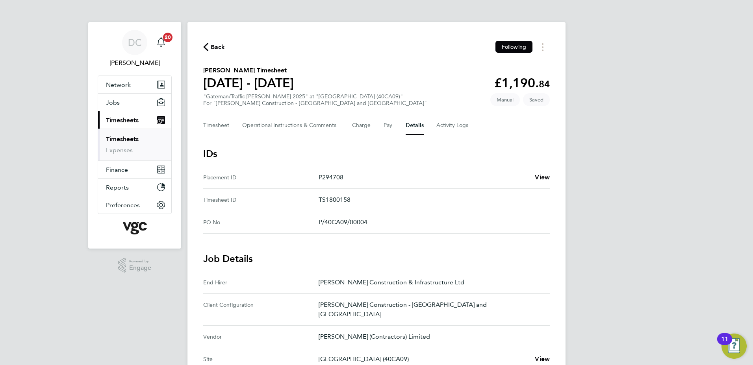
click at [641, 249] on div "DC [PERSON_NAME] Notifications 20 Applications: Network Team Members Businesses…" at bounding box center [376, 317] width 753 height 634
click at [219, 124] on button "Timesheet" at bounding box center [216, 125] width 26 height 19
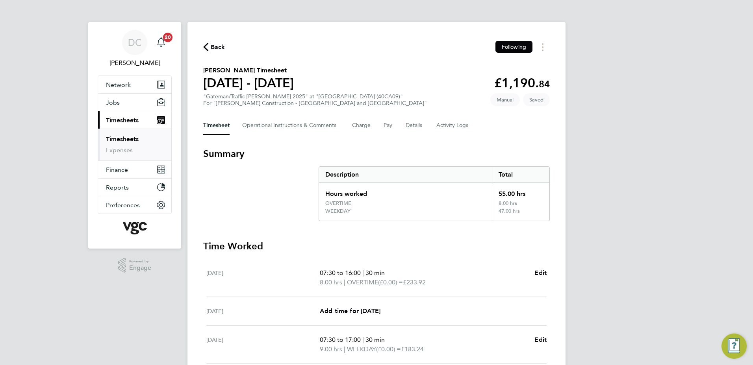
click at [596, 198] on div "DC [PERSON_NAME] Notifications 20 Applications: Network Team Members Businesses…" at bounding box center [376, 293] width 753 height 586
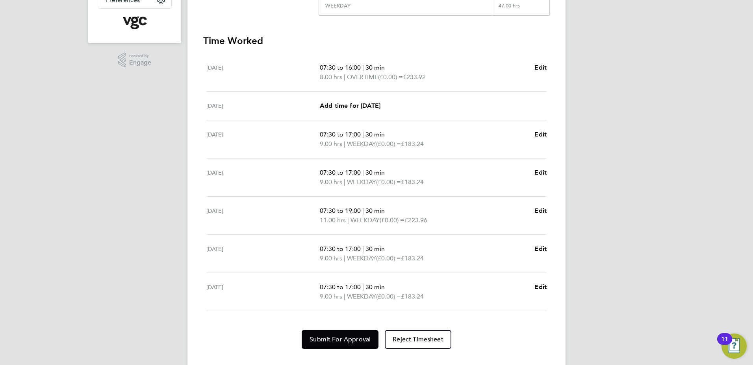
scroll to position [221, 0]
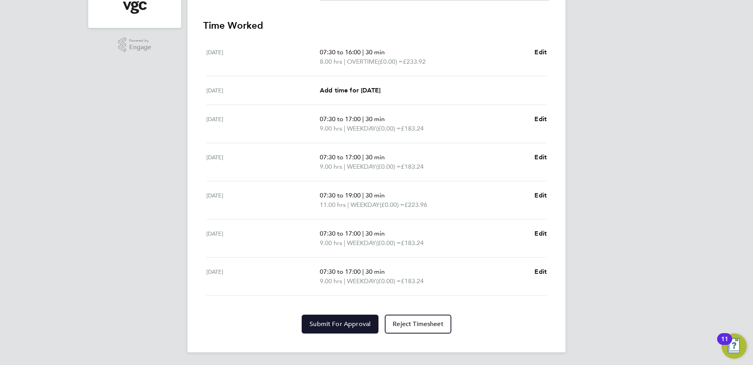
click at [330, 326] on span "Submit For Approval" at bounding box center [339, 324] width 61 height 8
click at [635, 270] on div "DC [PERSON_NAME] Notifications 20 Applications: Network Team Members Businesses…" at bounding box center [376, 72] width 753 height 586
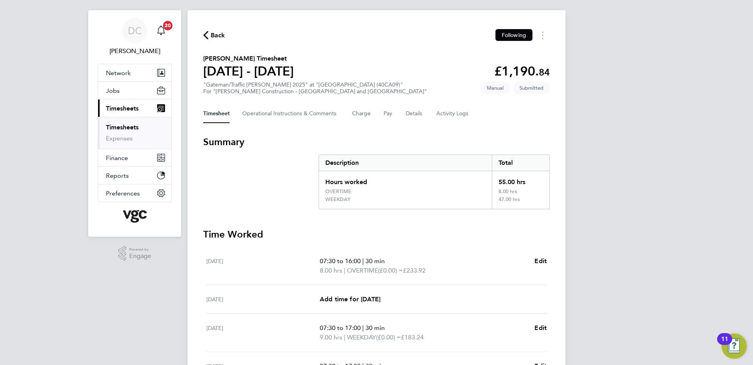
scroll to position [0, 0]
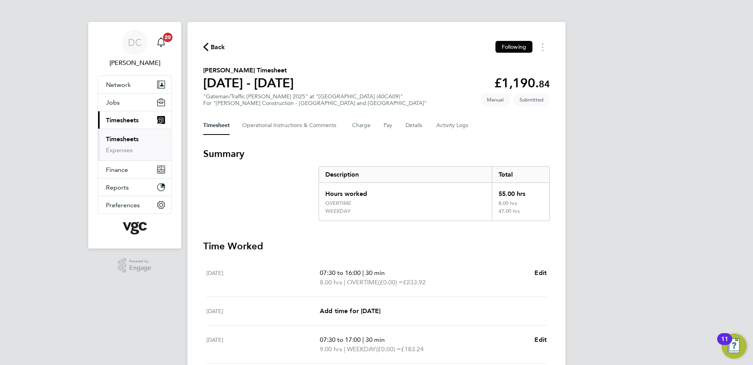
click at [215, 46] on span "Back" at bounding box center [218, 47] width 15 height 9
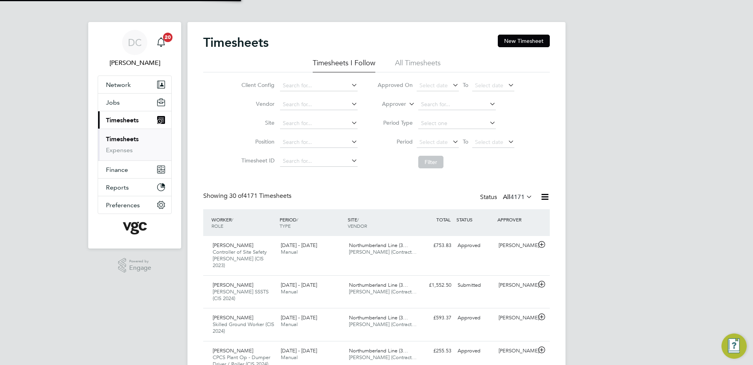
scroll to position [26, 69]
click at [509, 42] on button "New Timesheet" at bounding box center [524, 41] width 52 height 13
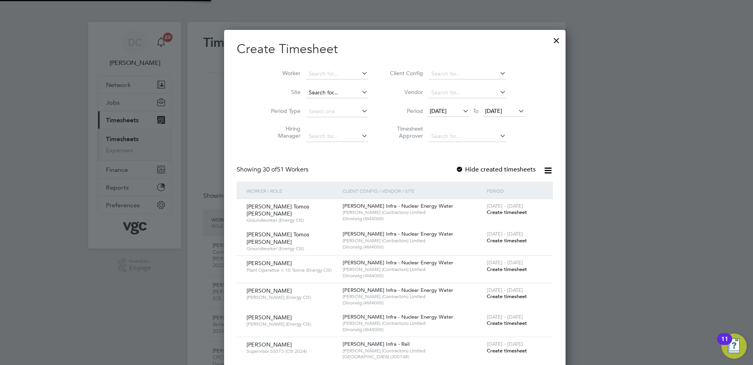
click at [308, 92] on input at bounding box center [337, 92] width 62 height 11
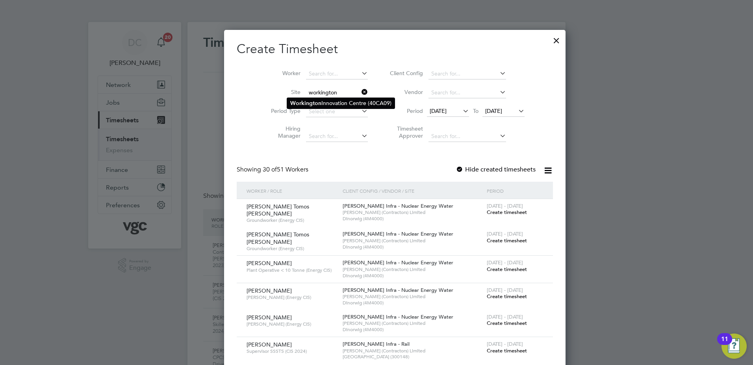
click at [315, 100] on b "Workington" at bounding box center [305, 103] width 31 height 7
type input "[GEOGRAPHIC_DATA] (40CA09)"
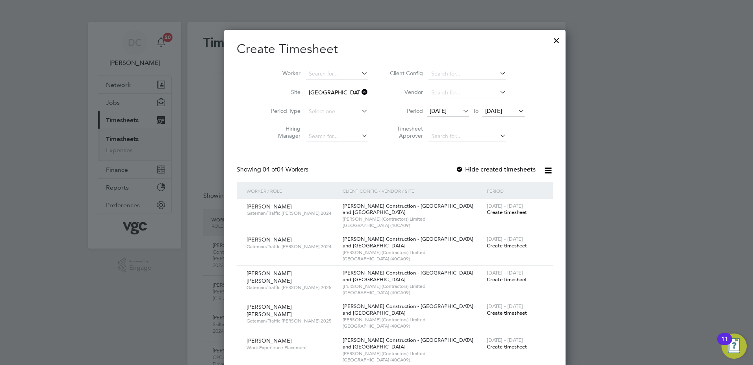
click at [430, 110] on span "[DATE]" at bounding box center [438, 110] width 17 height 7
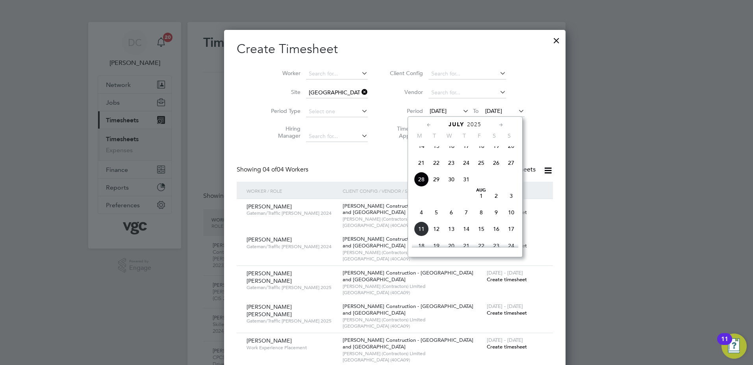
click at [494, 202] on span "2" at bounding box center [496, 196] width 15 height 15
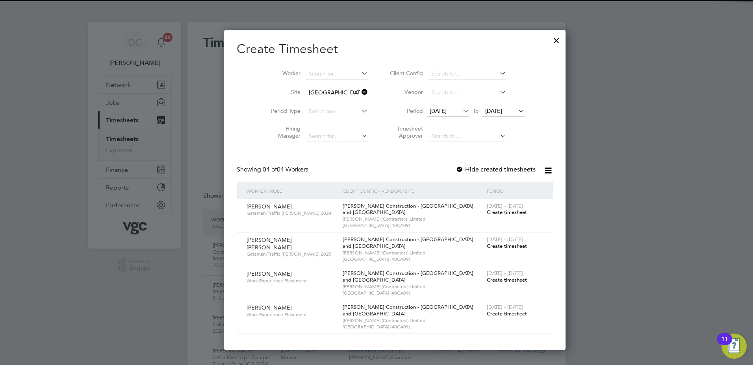
click at [485, 112] on span "[DATE]" at bounding box center [493, 110] width 17 height 7
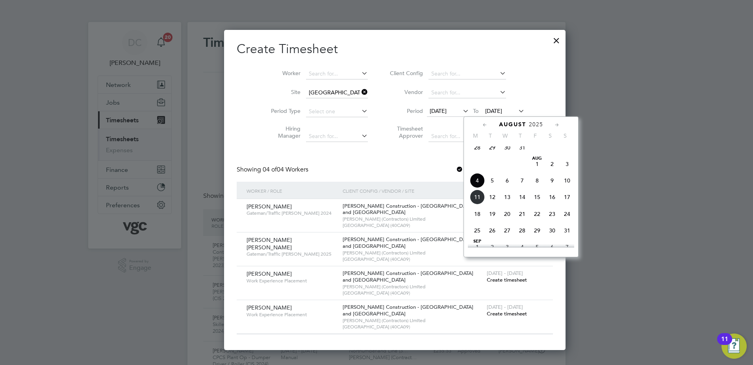
click at [537, 188] on span "8" at bounding box center [537, 180] width 15 height 15
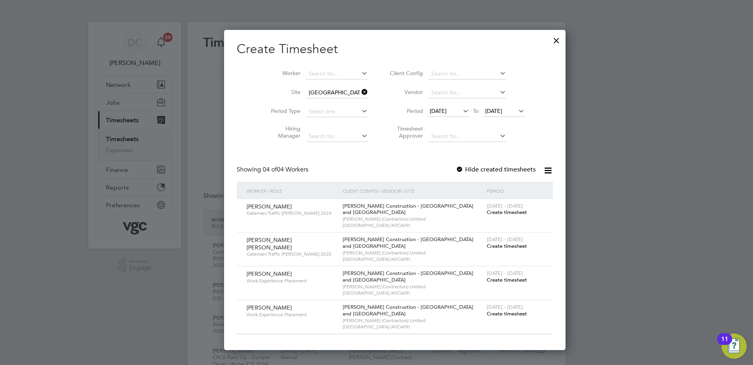
click at [490, 313] on span "Create timesheet" at bounding box center [507, 314] width 40 height 7
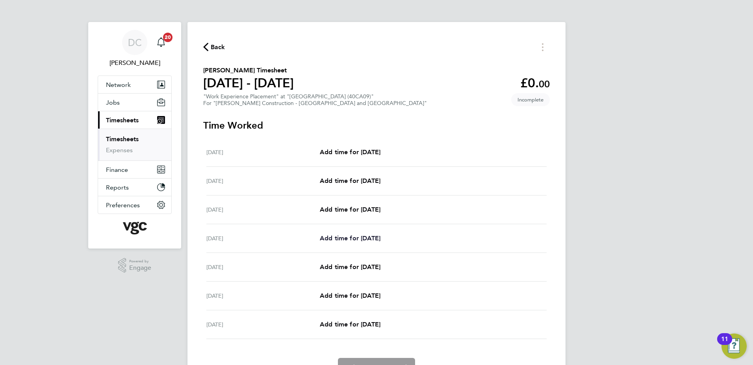
click at [370, 239] on span "Add time for [DATE]" at bounding box center [350, 238] width 61 height 7
select select "30"
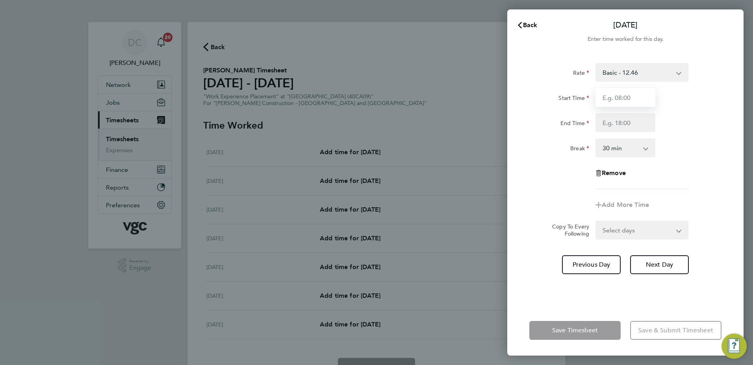
click at [635, 97] on input "Start Time" at bounding box center [625, 97] width 60 height 19
type input "07:30"
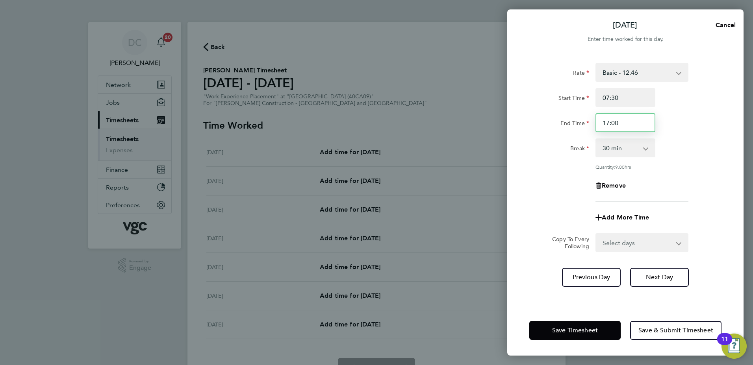
click at [626, 128] on input "17:00" at bounding box center [625, 122] width 60 height 19
type input "15:30"
click at [689, 193] on div "Remove" at bounding box center [625, 185] width 198 height 19
click at [624, 240] on select "Select days Day [DATE] [DATE] [DATE]" at bounding box center [637, 242] width 83 height 17
select select "DAY"
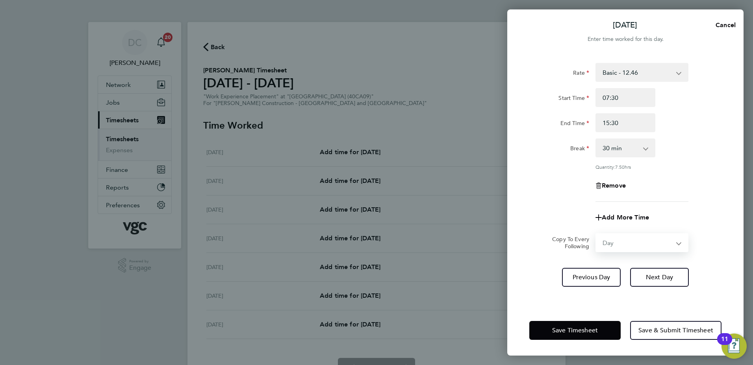
click at [596, 234] on select "Select days Day [DATE] [DATE] [DATE]" at bounding box center [637, 242] width 83 height 17
select select "[DATE]"
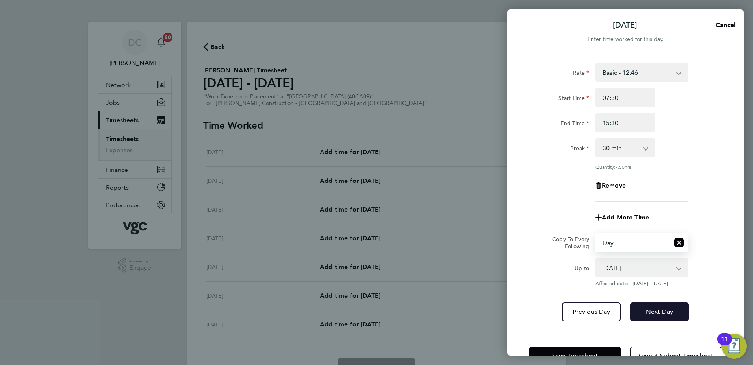
click at [652, 314] on span "Next Day" at bounding box center [659, 312] width 27 height 8
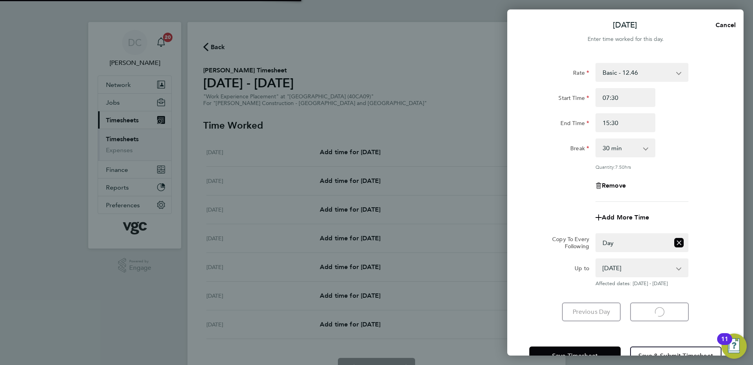
select select "30"
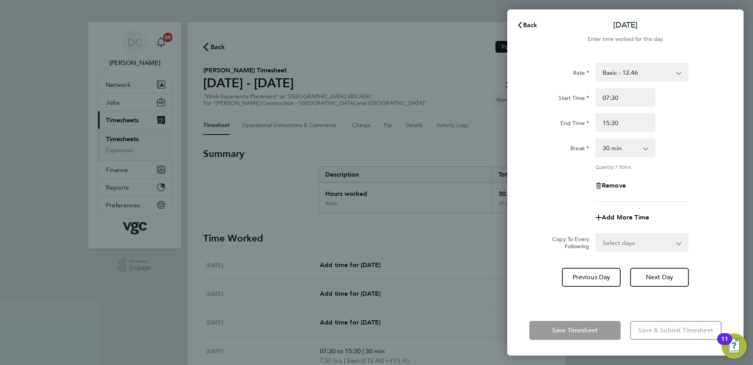
click at [527, 24] on span "Back" at bounding box center [530, 24] width 15 height 7
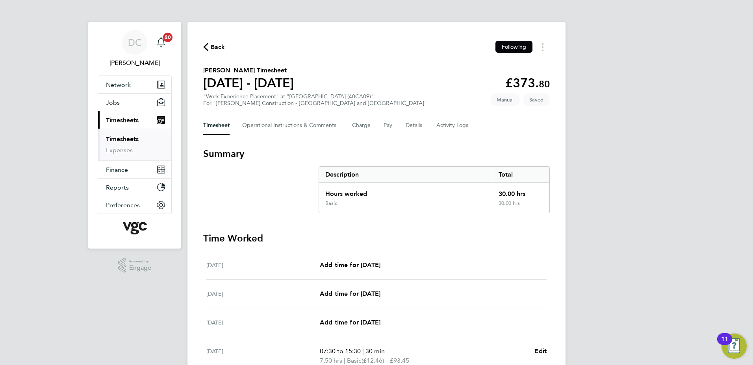
click at [608, 178] on div "DC [PERSON_NAME] Notifications 20 Applications: Network Team Members Businesses…" at bounding box center [376, 279] width 753 height 559
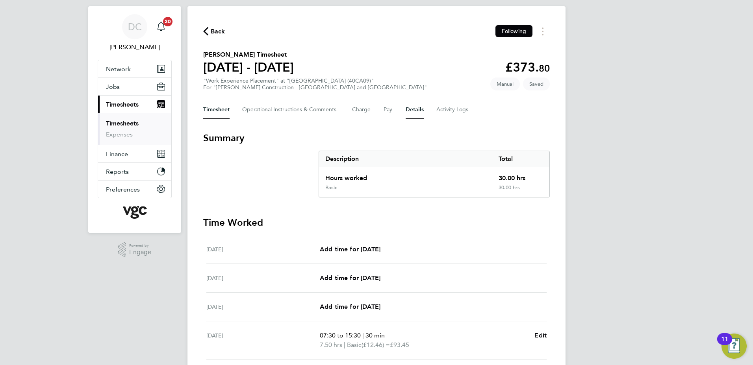
click at [415, 111] on button "Details" at bounding box center [415, 109] width 18 height 19
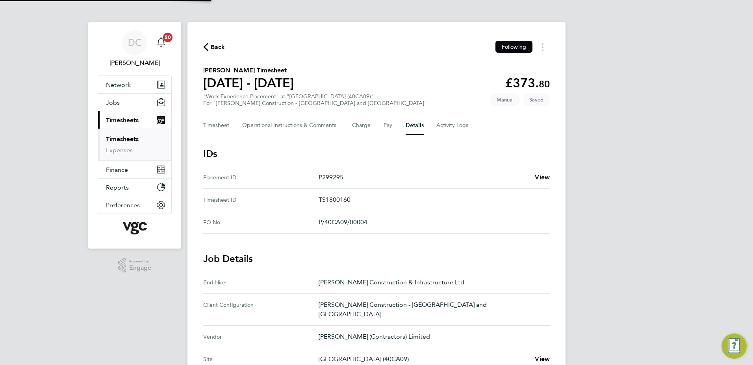
click at [635, 234] on div "DC [PERSON_NAME] Notifications 20 Applications: Network Team Members Businesses…" at bounding box center [376, 295] width 753 height 590
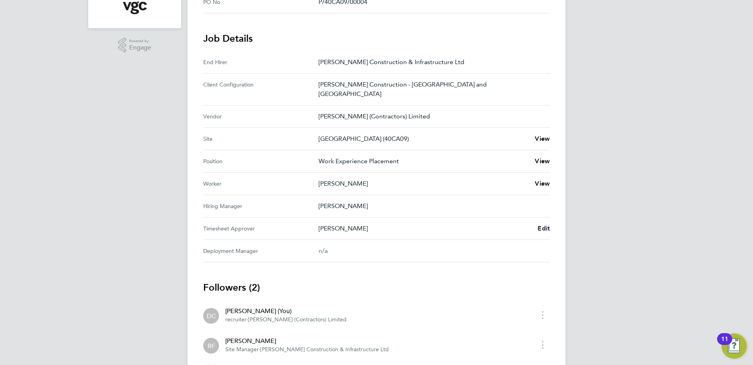
click at [544, 225] on span "Edit" at bounding box center [543, 228] width 12 height 7
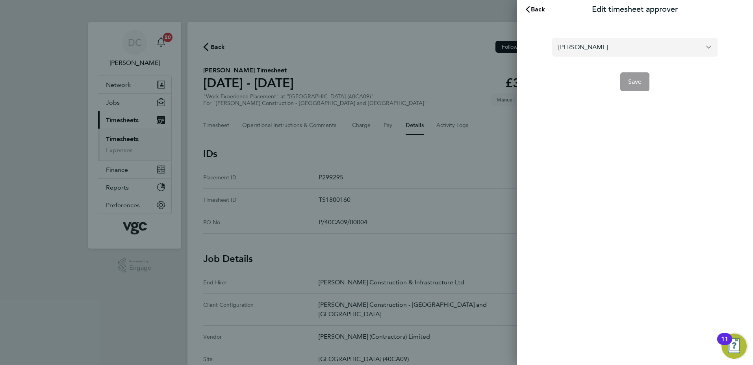
click at [606, 50] on input "[PERSON_NAME]" at bounding box center [634, 47] width 165 height 19
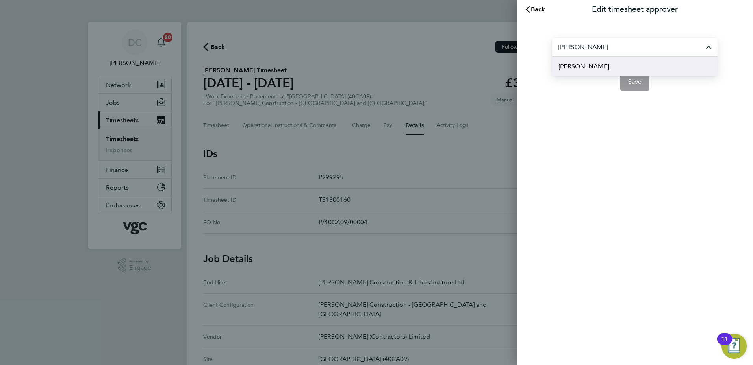
click at [600, 64] on li "[PERSON_NAME]" at bounding box center [634, 66] width 165 height 19
type input "[PERSON_NAME]"
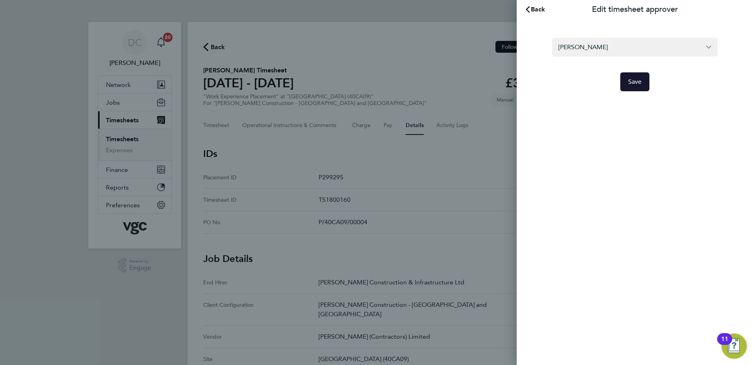
click at [635, 83] on span "Save" at bounding box center [635, 82] width 14 height 8
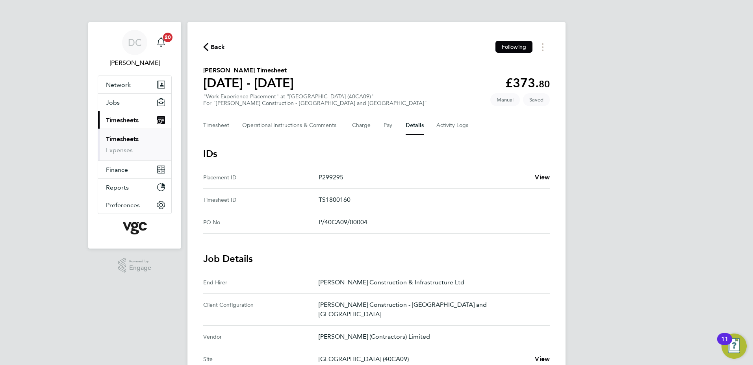
click at [641, 197] on div "DC [PERSON_NAME] Notifications 20 Applications: Network Team Members Businesses…" at bounding box center [376, 317] width 753 height 634
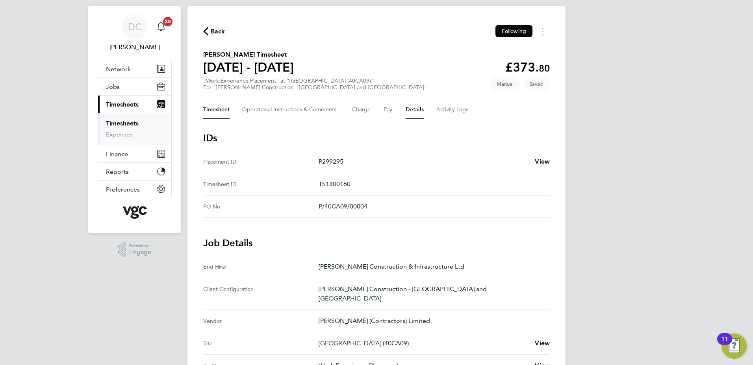
click at [216, 112] on button "Timesheet" at bounding box center [216, 109] width 26 height 19
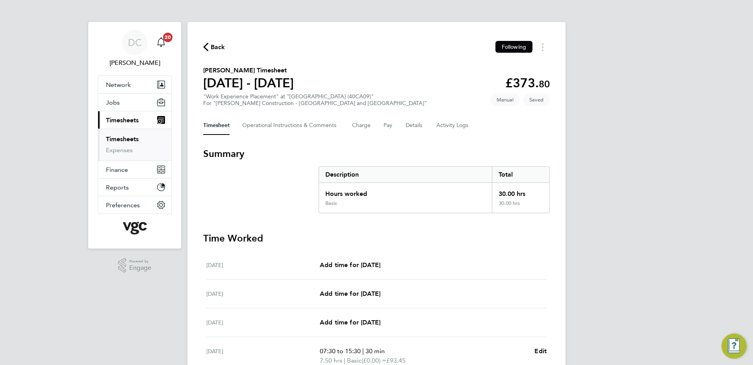
click at [631, 173] on div "DC [PERSON_NAME] Notifications 20 Applications: Network Team Members Businesses…" at bounding box center [376, 279] width 753 height 559
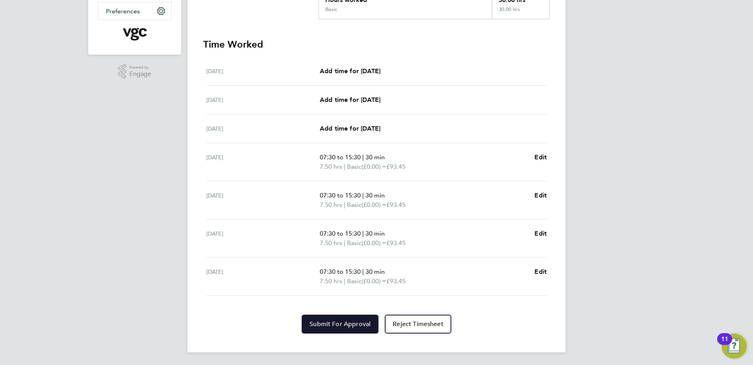
click at [349, 321] on span "Submit For Approval" at bounding box center [339, 324] width 61 height 8
click at [633, 234] on div "DC [PERSON_NAME] Notifications 20 Applications: Network Team Members Businesses…" at bounding box center [376, 85] width 753 height 559
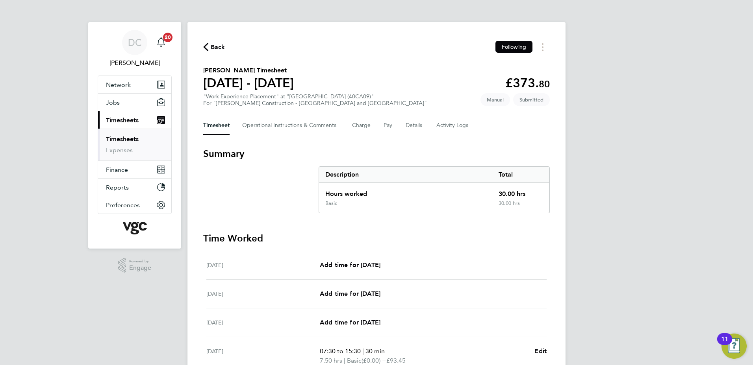
click at [206, 48] on icon "button" at bounding box center [205, 47] width 5 height 8
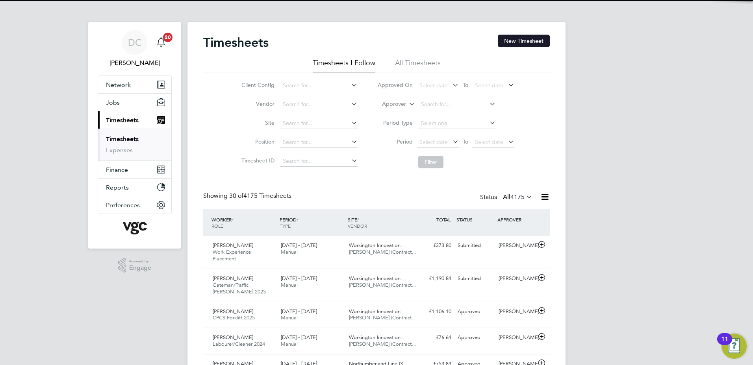
scroll to position [20, 69]
click at [537, 39] on button "New Timesheet" at bounding box center [524, 41] width 52 height 13
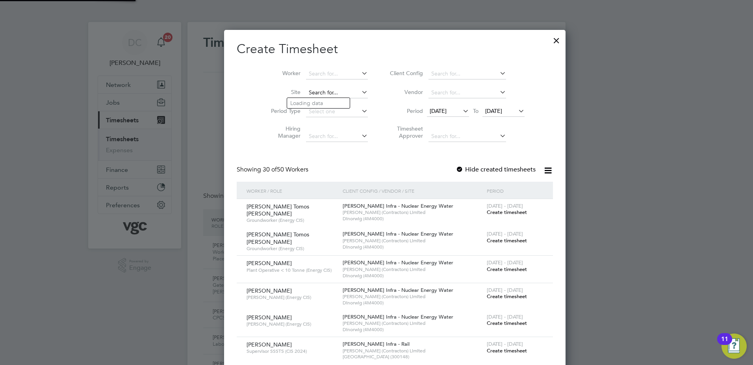
click at [307, 92] on input at bounding box center [337, 92] width 62 height 11
click at [315, 100] on b "Workington" at bounding box center [305, 103] width 31 height 7
type input "[GEOGRAPHIC_DATA] (40CA09)"
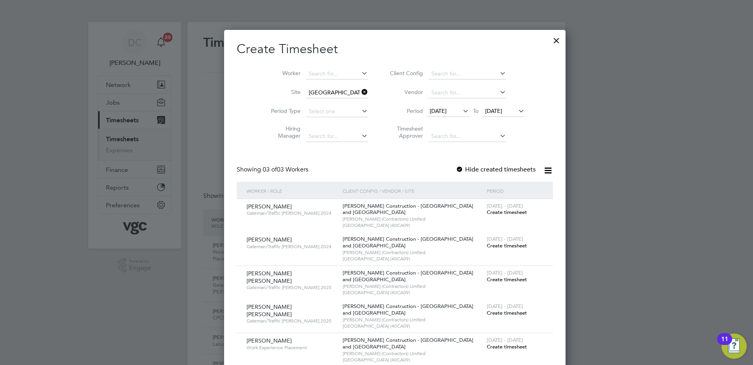
click at [430, 113] on span "[DATE]" at bounding box center [438, 110] width 17 height 7
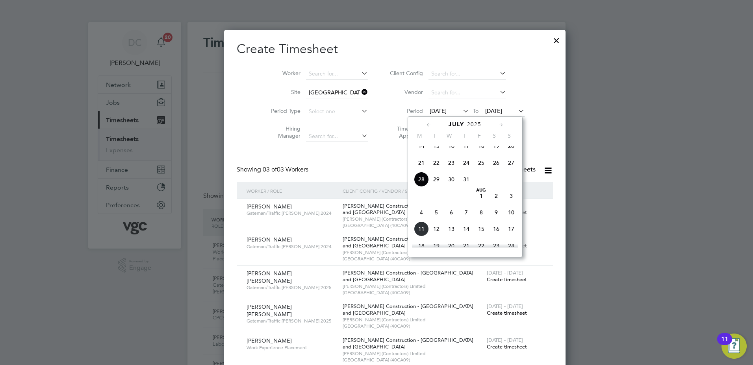
click at [497, 204] on span "2" at bounding box center [496, 196] width 15 height 15
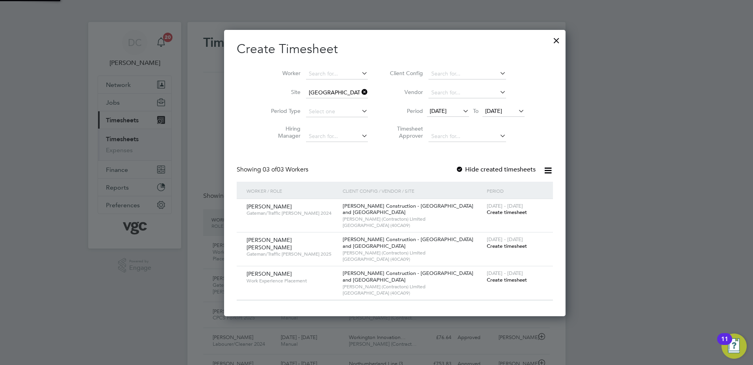
click at [485, 113] on span "[DATE]" at bounding box center [493, 110] width 17 height 7
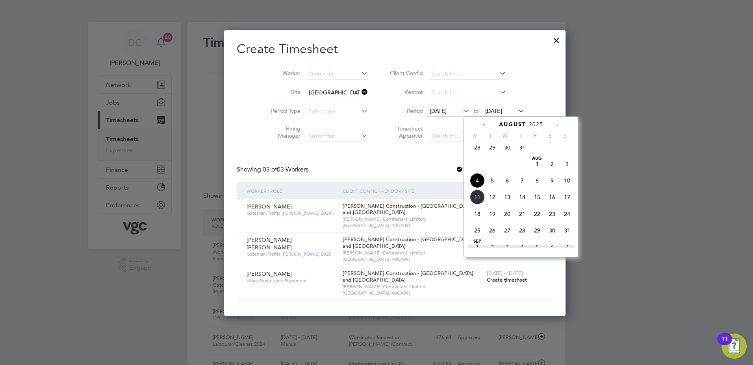
click at [539, 186] on span "8" at bounding box center [537, 180] width 15 height 15
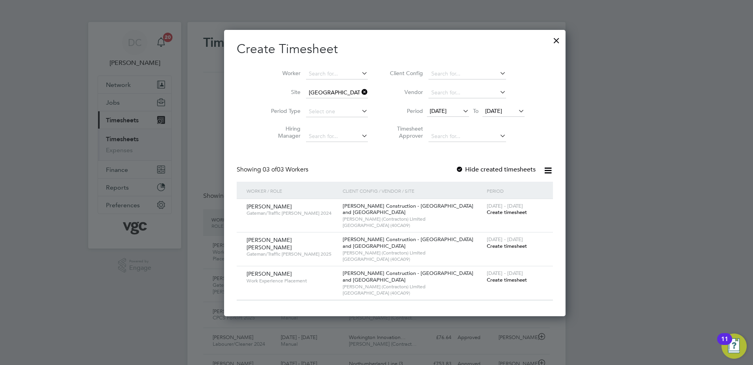
click at [487, 279] on span "Create timesheet" at bounding box center [507, 280] width 40 height 7
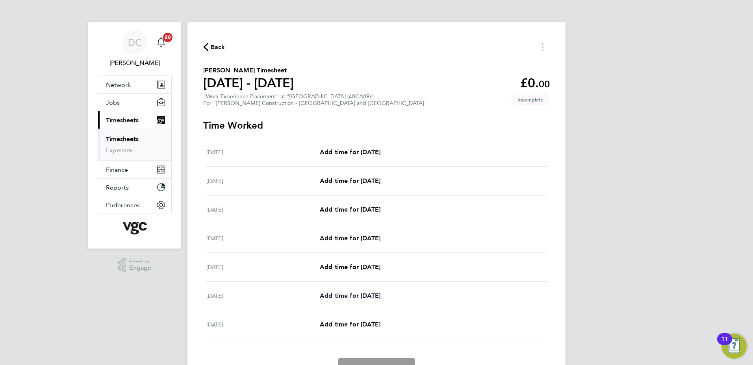
click at [345, 296] on span "Add time for [DATE]" at bounding box center [350, 295] width 61 height 7
select select "30"
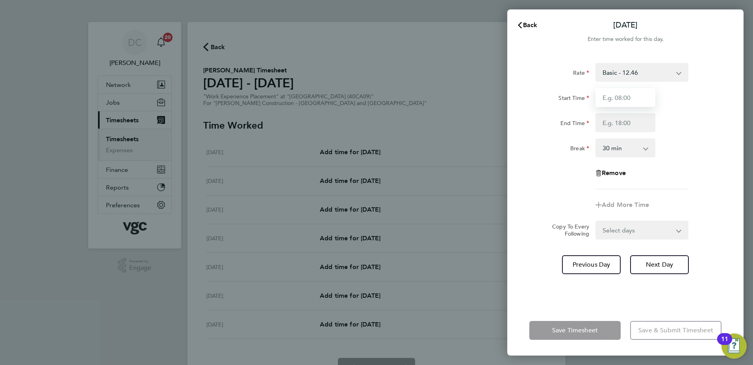
click at [628, 98] on input "Start Time" at bounding box center [625, 97] width 60 height 19
type input "07:30"
type input "15:30"
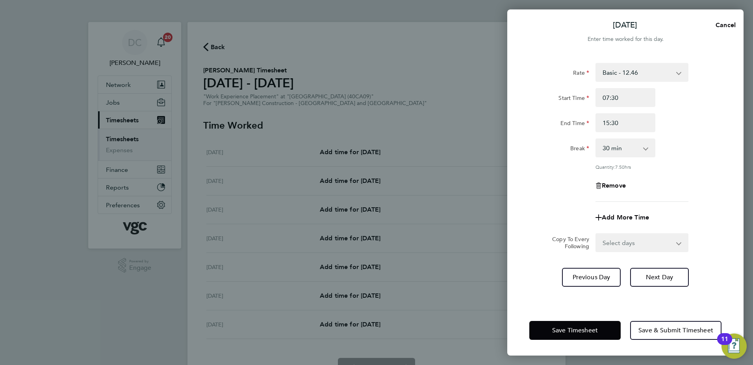
click at [554, 182] on div "Remove" at bounding box center [625, 185] width 198 height 19
click at [646, 276] on span "Next Day" at bounding box center [659, 278] width 27 height 8
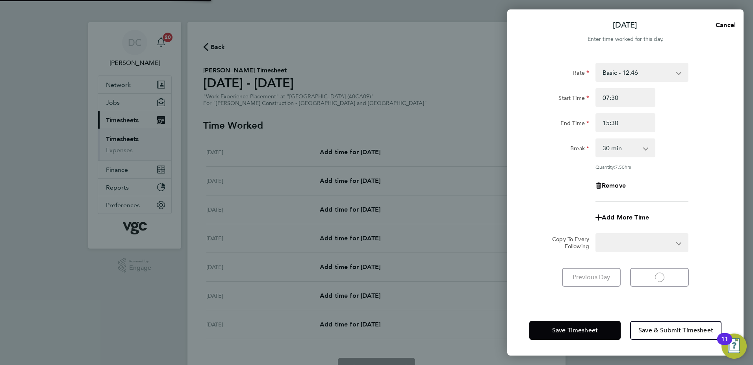
select select "30"
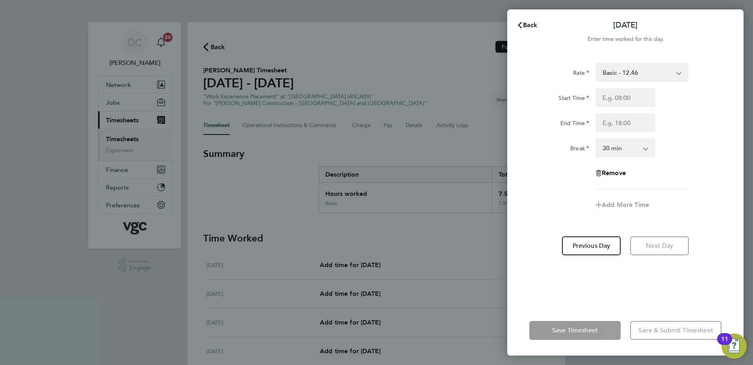
click at [528, 24] on span "Back" at bounding box center [530, 24] width 15 height 7
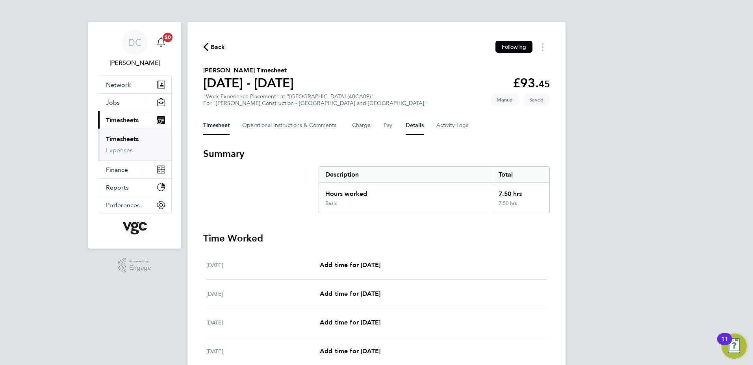
click at [411, 126] on button "Details" at bounding box center [415, 125] width 18 height 19
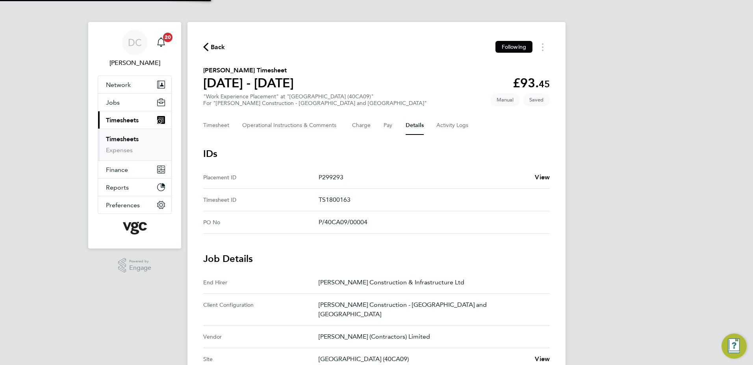
click at [647, 231] on div "DC [PERSON_NAME] Notifications 20 Applications: Network Team Members Businesses…" at bounding box center [376, 317] width 753 height 634
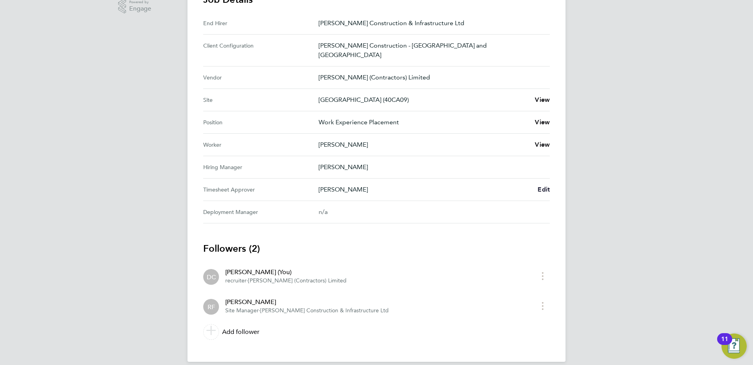
click at [543, 186] on span "Edit" at bounding box center [543, 189] width 12 height 7
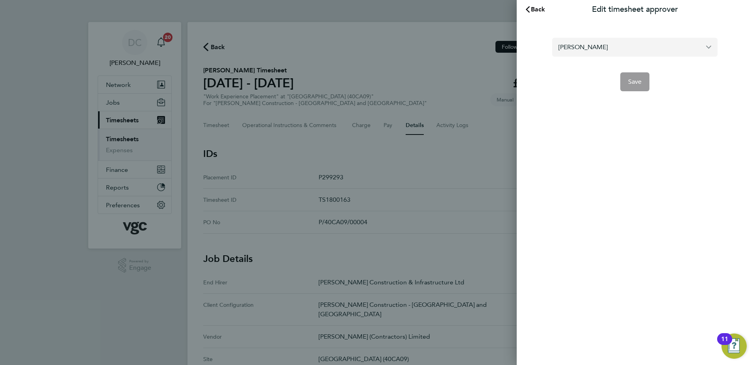
click at [597, 44] on input "[PERSON_NAME]" at bounding box center [634, 47] width 165 height 19
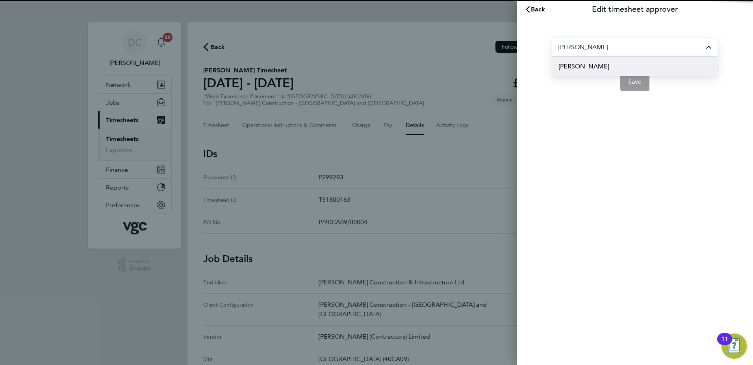
click at [594, 66] on li "[PERSON_NAME]" at bounding box center [634, 66] width 165 height 19
type input "[PERSON_NAME]"
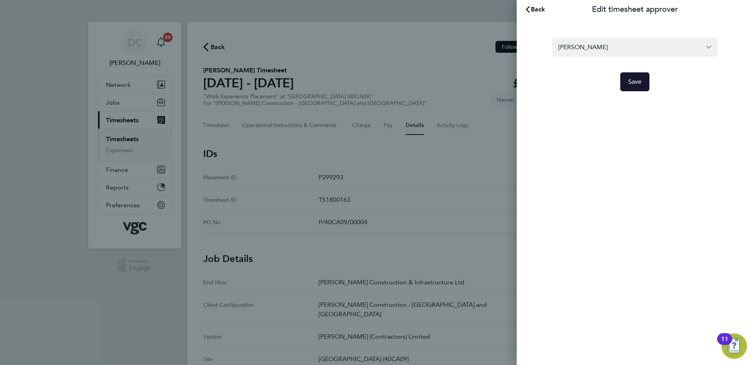
click at [633, 79] on span "Save" at bounding box center [635, 82] width 14 height 8
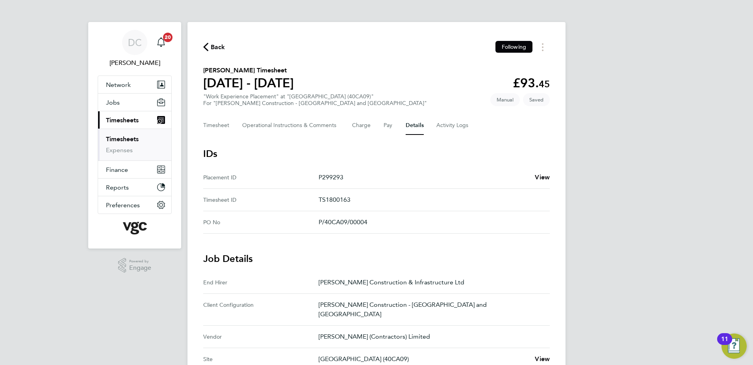
click at [642, 218] on div "DC [PERSON_NAME] Notifications 20 Applications: Network Team Members Businesses…" at bounding box center [376, 317] width 753 height 634
click at [217, 129] on button "Timesheet" at bounding box center [216, 125] width 26 height 19
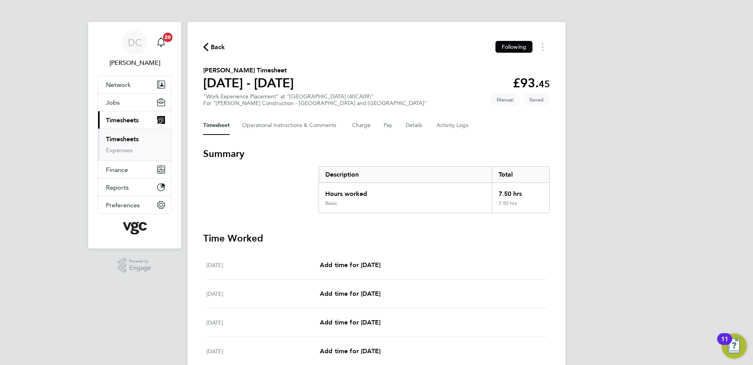
click at [701, 175] on div "DC [PERSON_NAME] Notifications 20 Applications: Network Team Members Businesses…" at bounding box center [376, 265] width 753 height 531
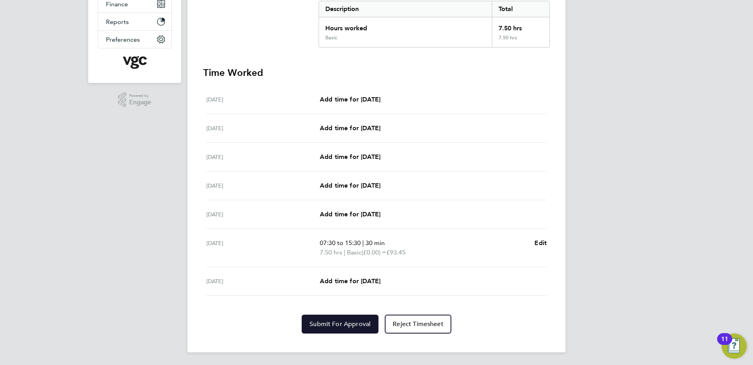
click at [349, 319] on button "Submit For Approval" at bounding box center [340, 324] width 77 height 19
